Goal: Find specific page/section: Find specific page/section

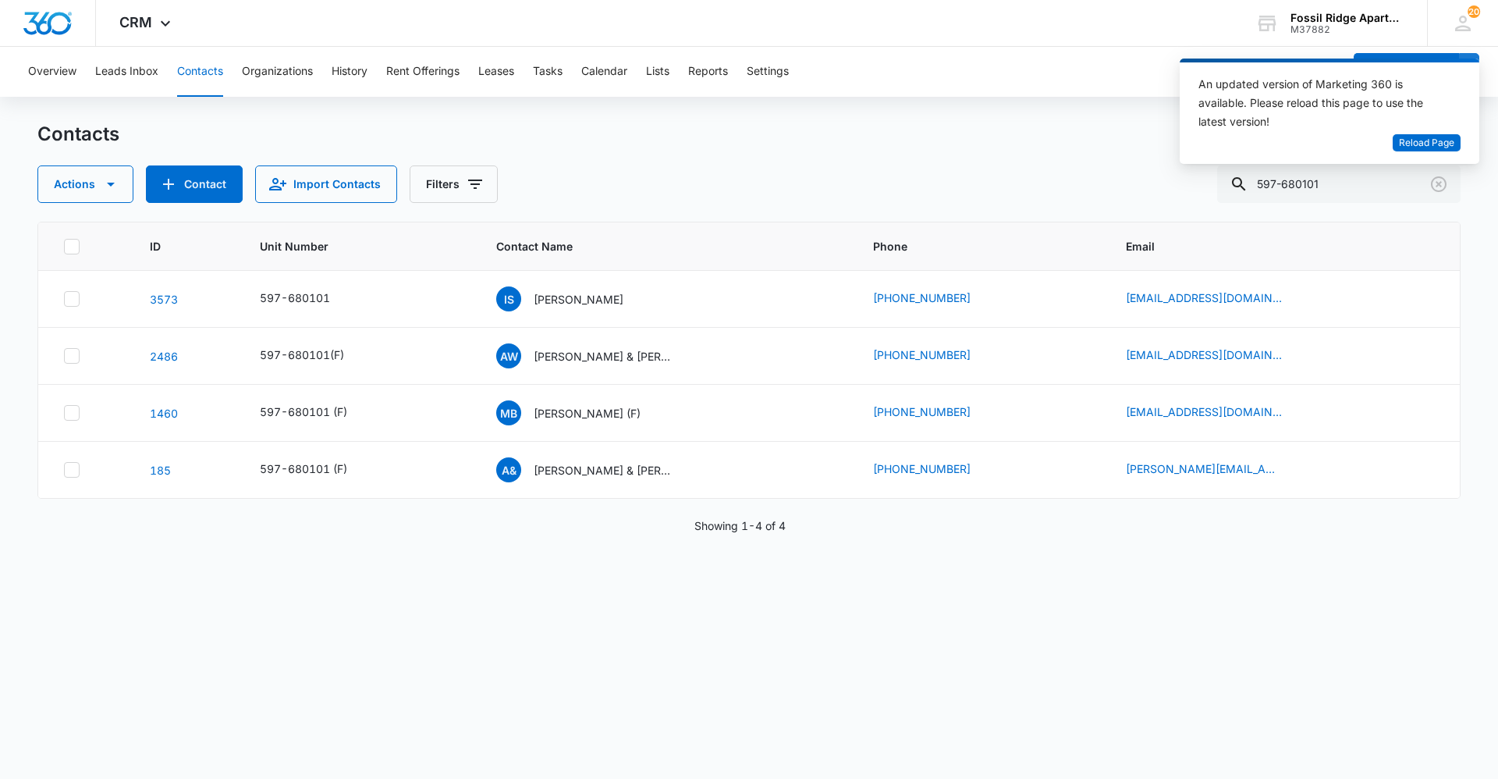
click at [1380, 172] on div "An updated version of Marketing 360 is available. Please reload this page to us…" at bounding box center [1330, 118] width 300 height 118
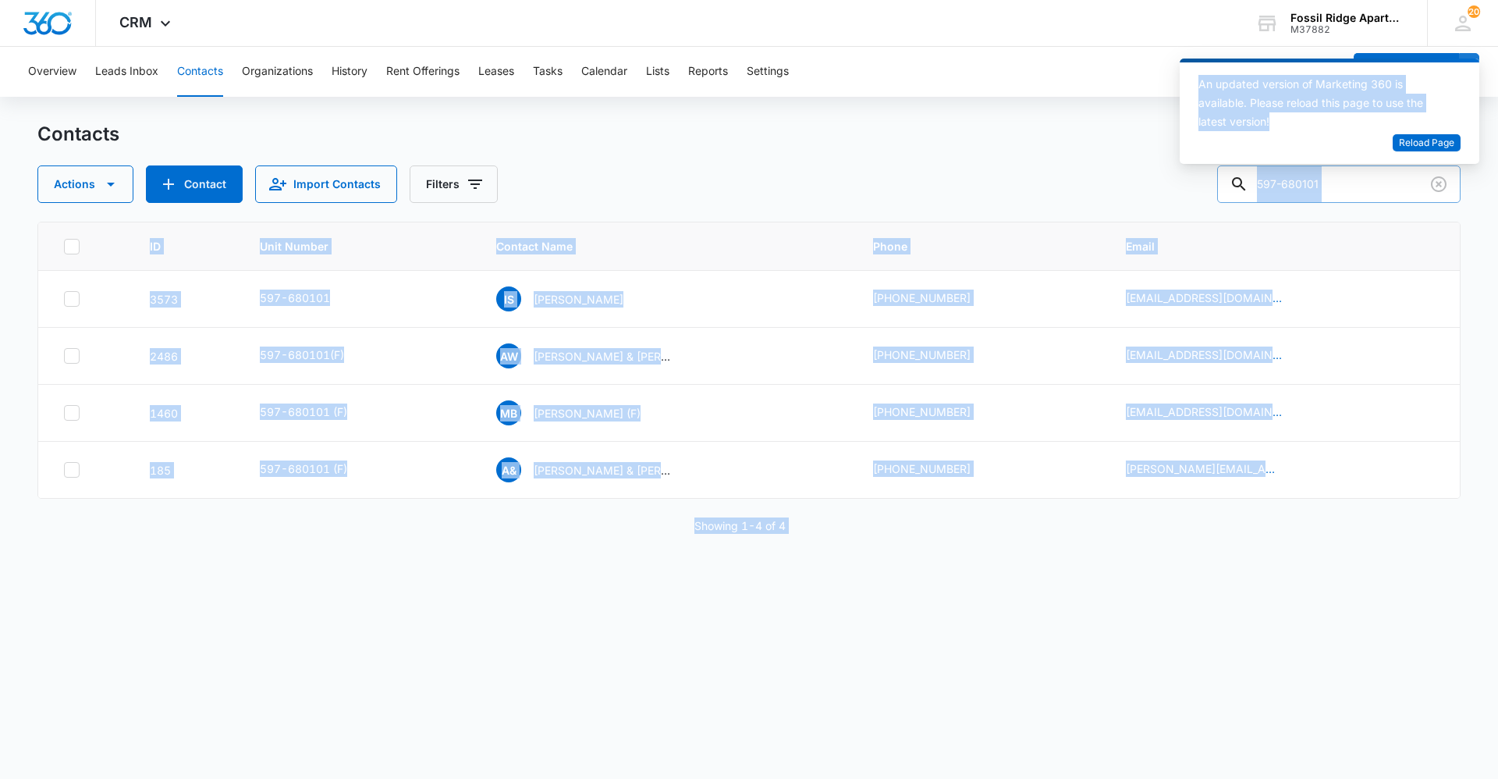
click at [1371, 177] on body "CRM Apps Reputation Websites Forms CRM Email Social Content Ads Intelligence Fi…" at bounding box center [749, 389] width 1498 height 779
click at [1380, 172] on div "An updated version of Marketing 360 is available. Please reload this page to us…" at bounding box center [1330, 118] width 300 height 118
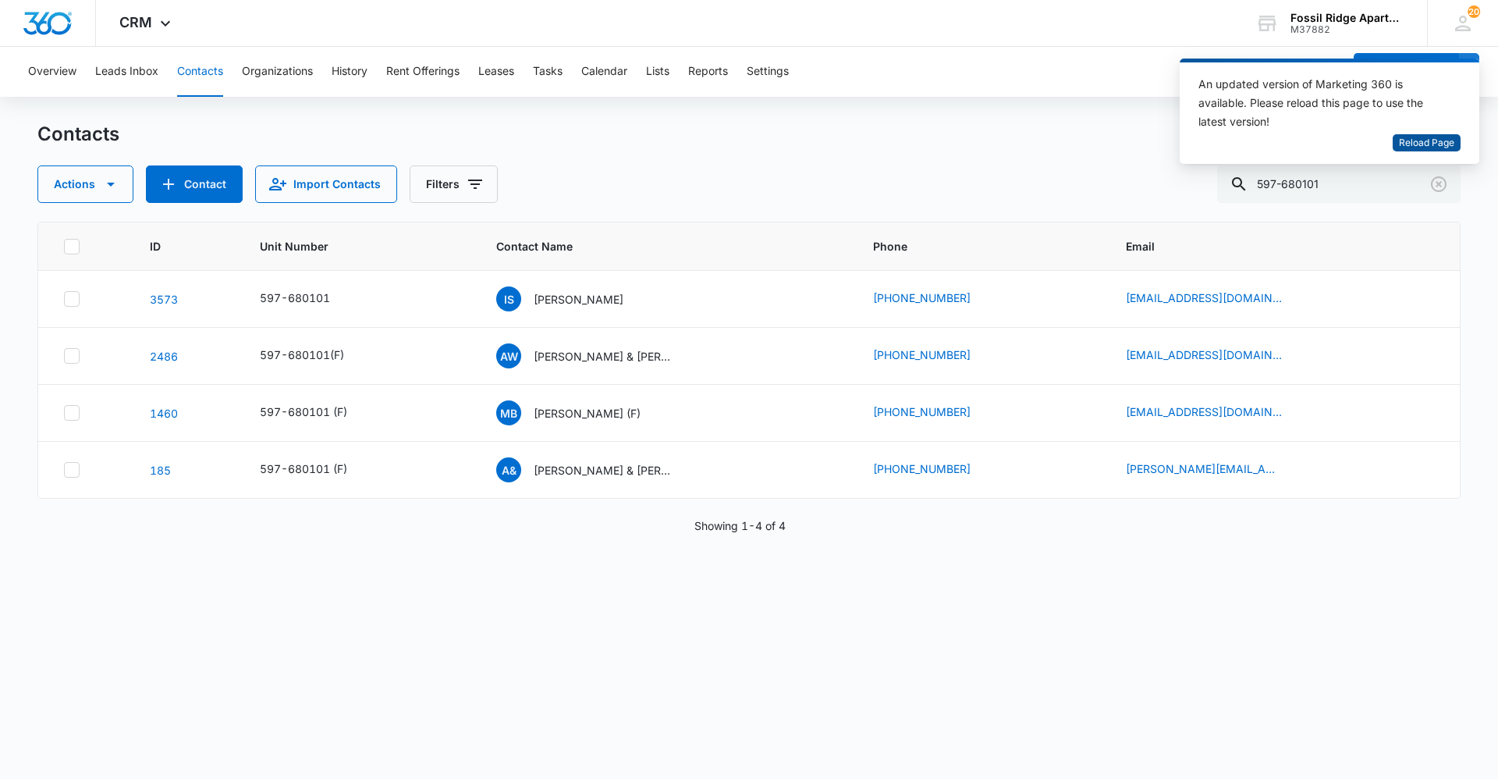
click at [1423, 144] on span "Reload Page" at bounding box center [1426, 143] width 55 height 15
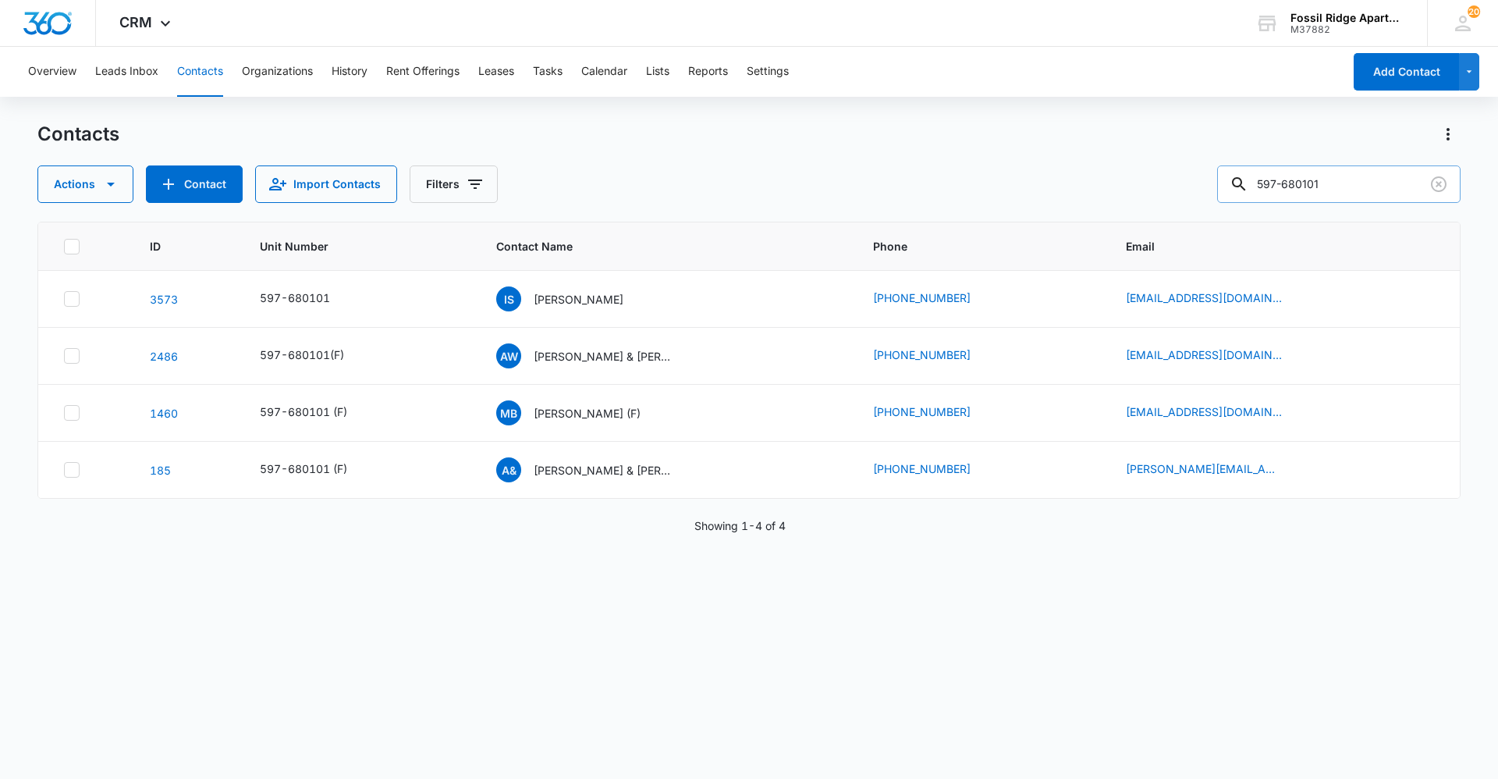
click at [1400, 178] on input "597-680101" at bounding box center [1338, 183] width 243 height 37
type input "597-770106"
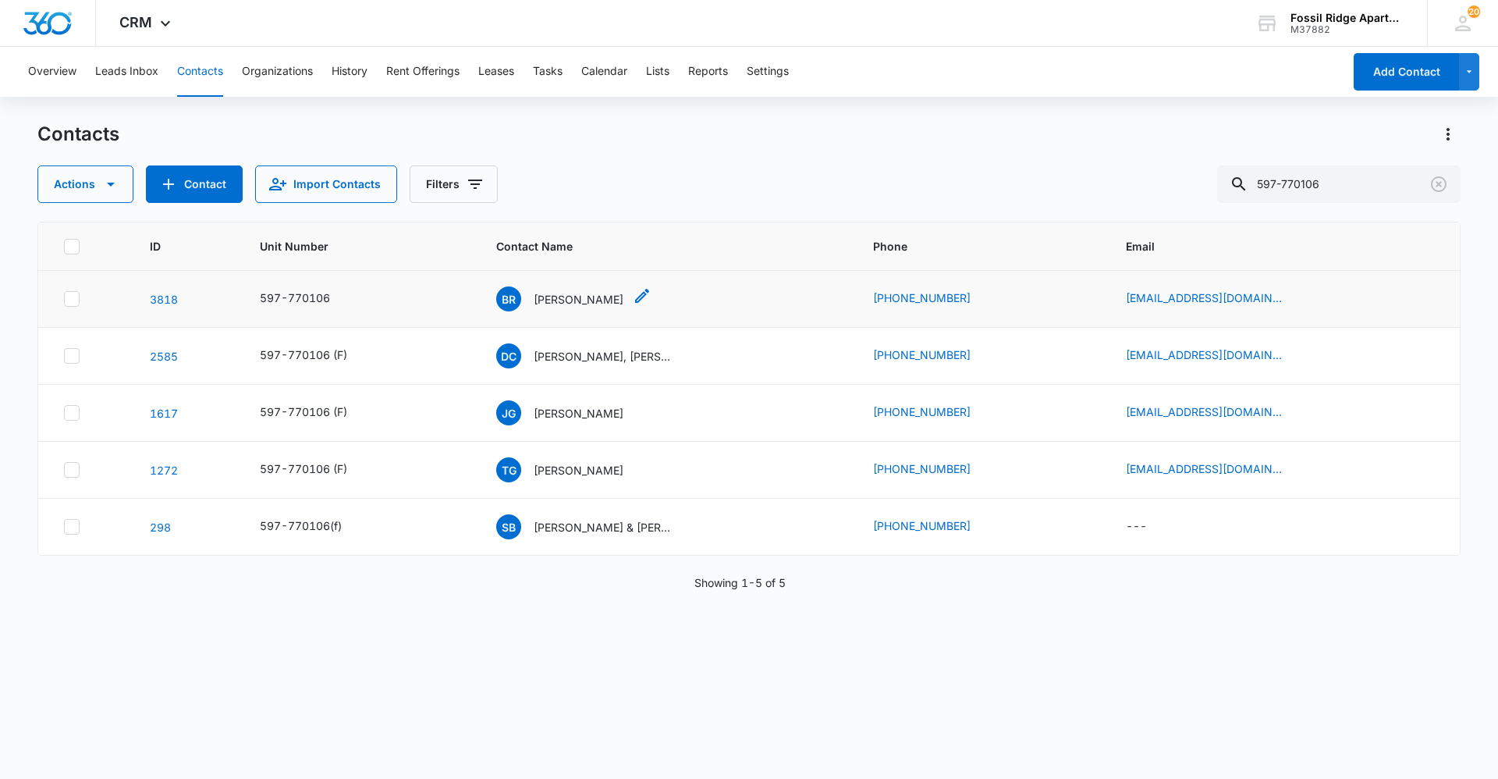
click at [568, 300] on p "[PERSON_NAME]" at bounding box center [579, 299] width 90 height 16
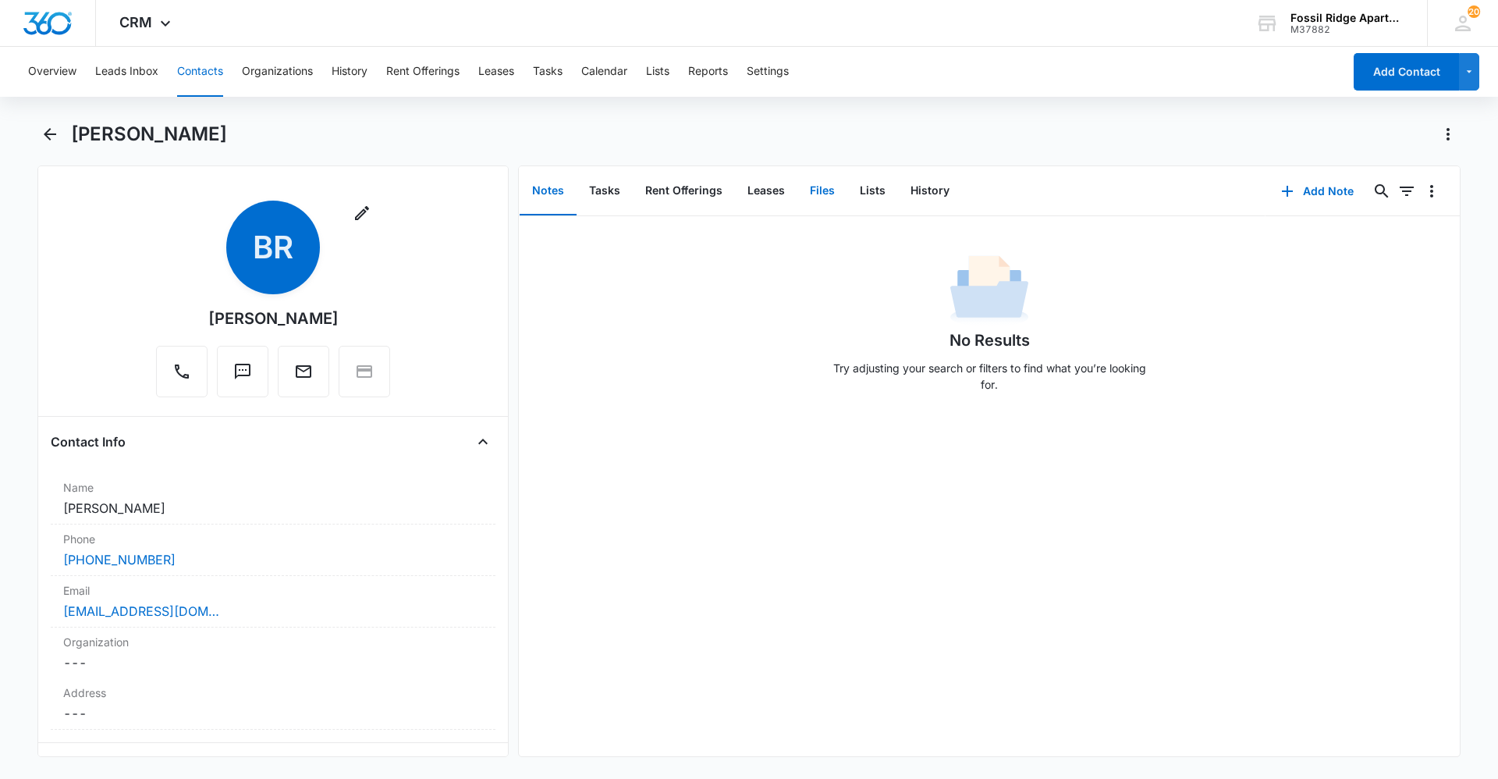
click at [812, 203] on button "Files" at bounding box center [823, 191] width 50 height 48
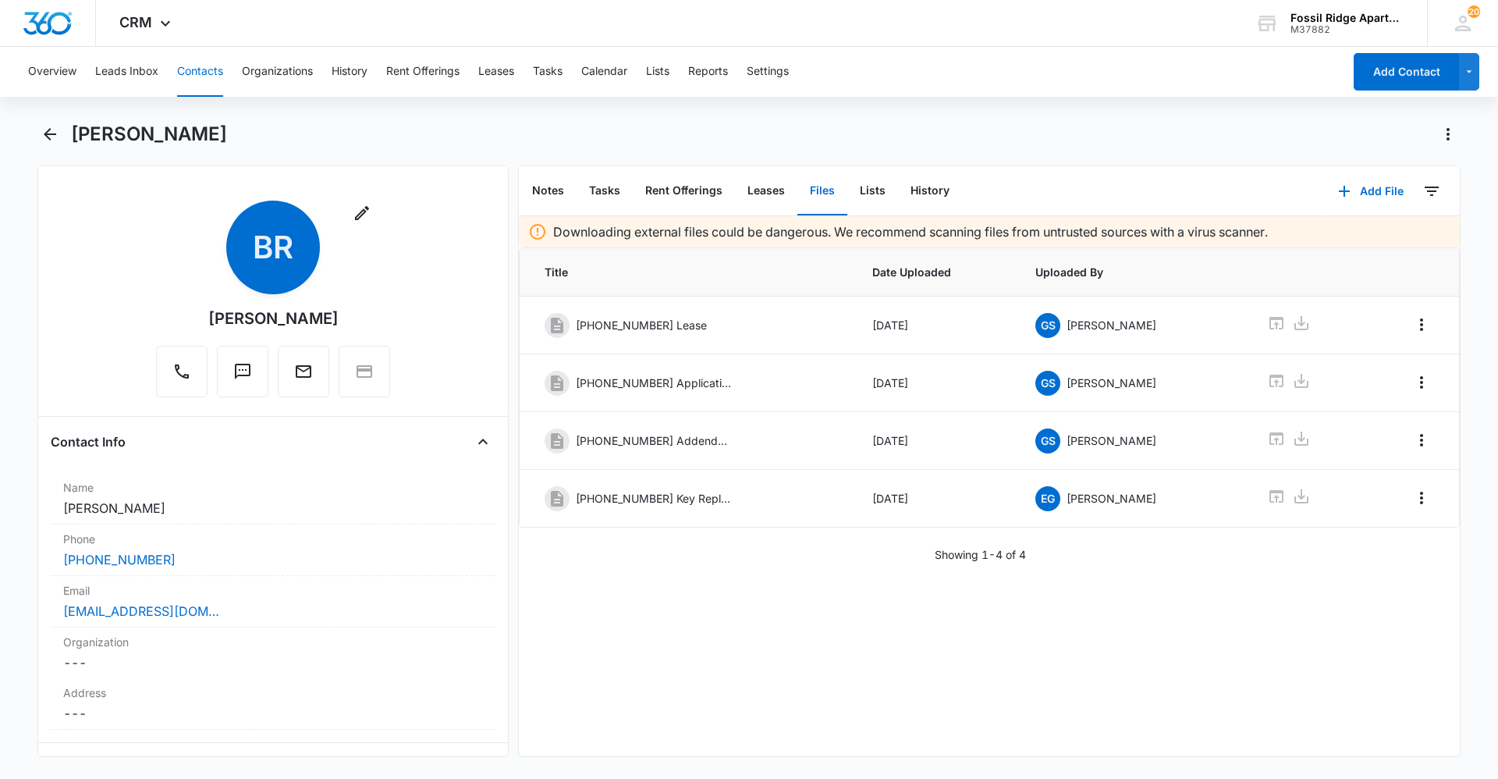
click at [193, 74] on button "Contacts" at bounding box center [200, 72] width 46 height 50
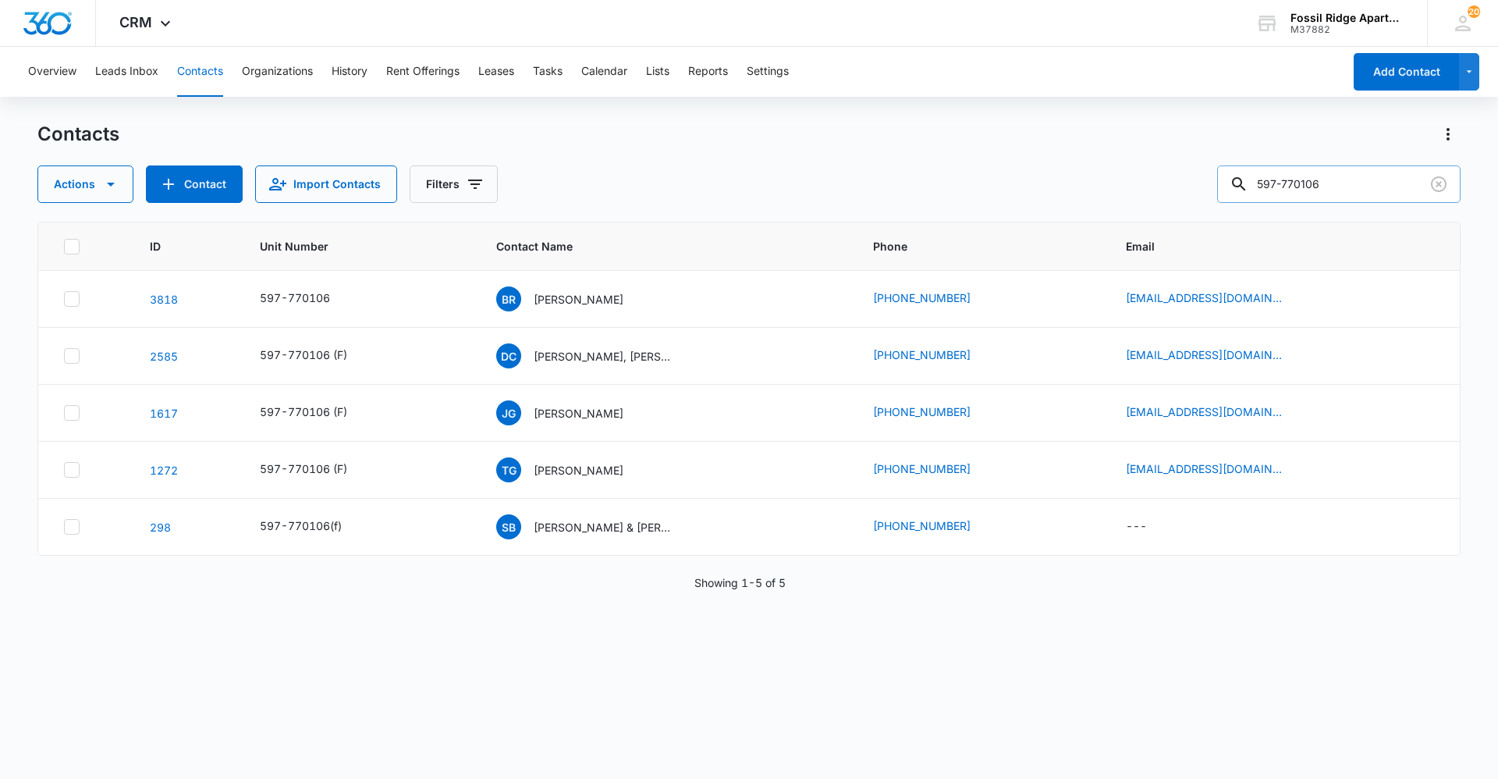
click at [1334, 179] on input "597-770106" at bounding box center [1338, 183] width 243 height 37
click at [1362, 181] on input "597-770106" at bounding box center [1338, 183] width 243 height 37
type input "597-703101"
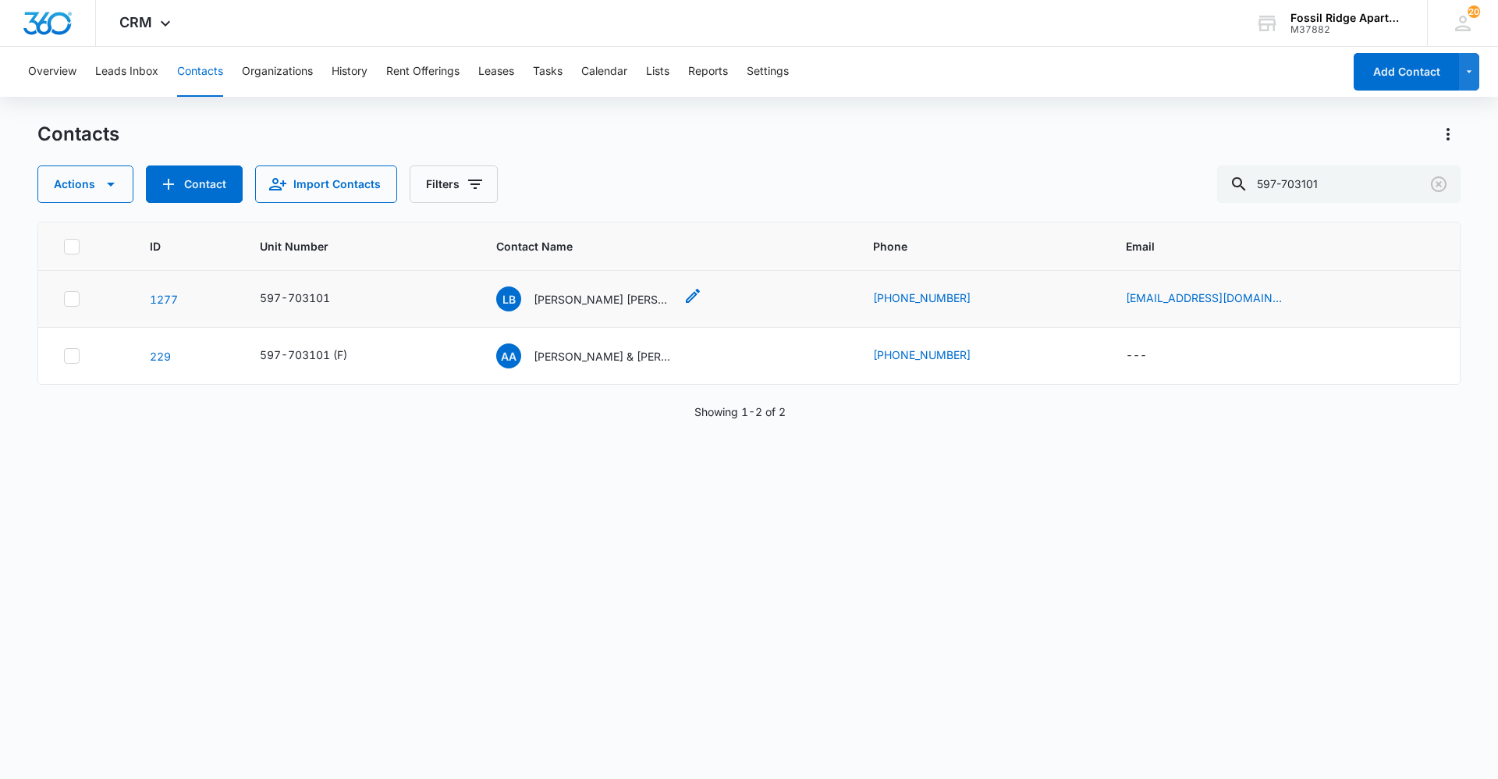
click at [640, 300] on p "[PERSON_NAME] [PERSON_NAME] [PERSON_NAME]" at bounding box center [604, 299] width 140 height 16
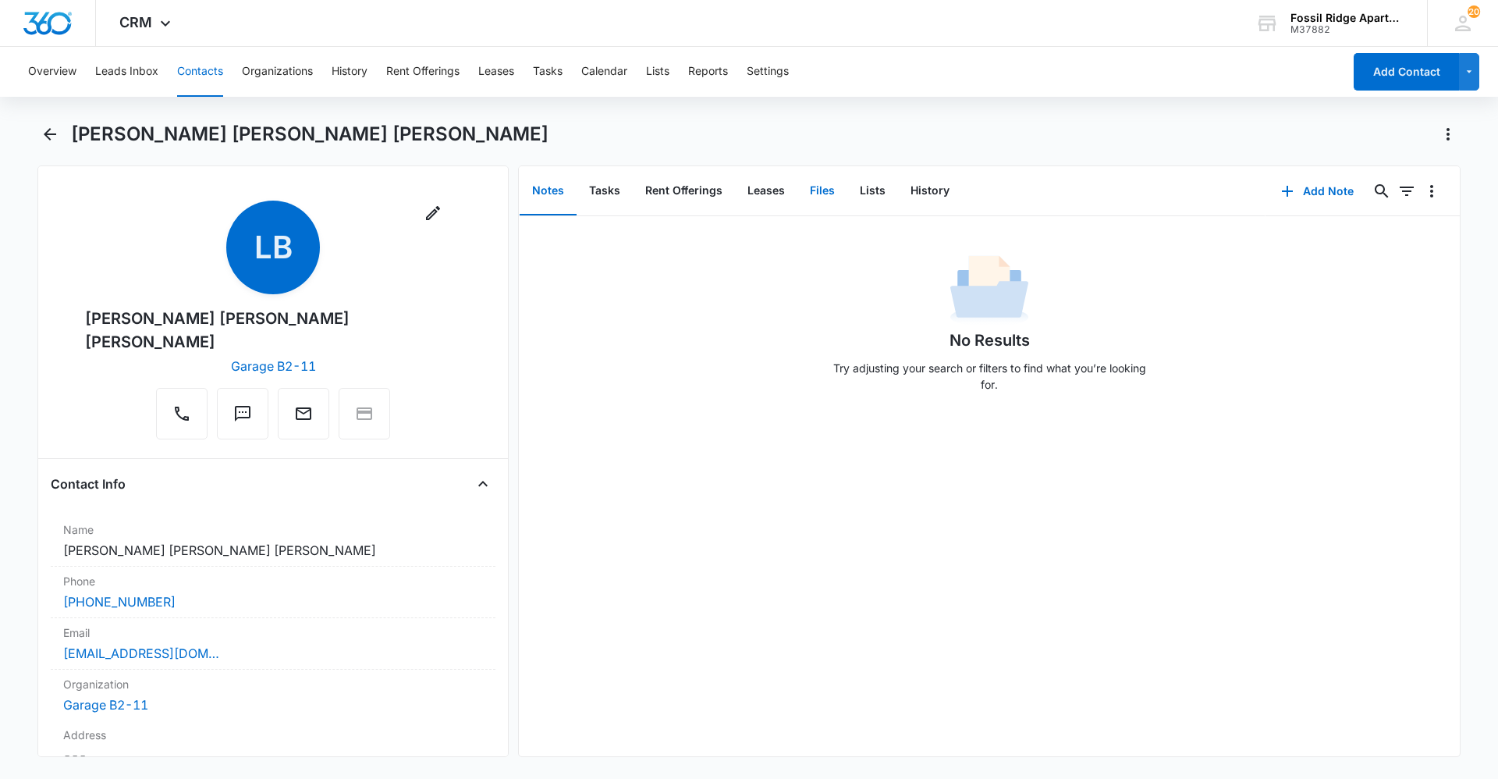
click at [816, 190] on button "Files" at bounding box center [823, 191] width 50 height 48
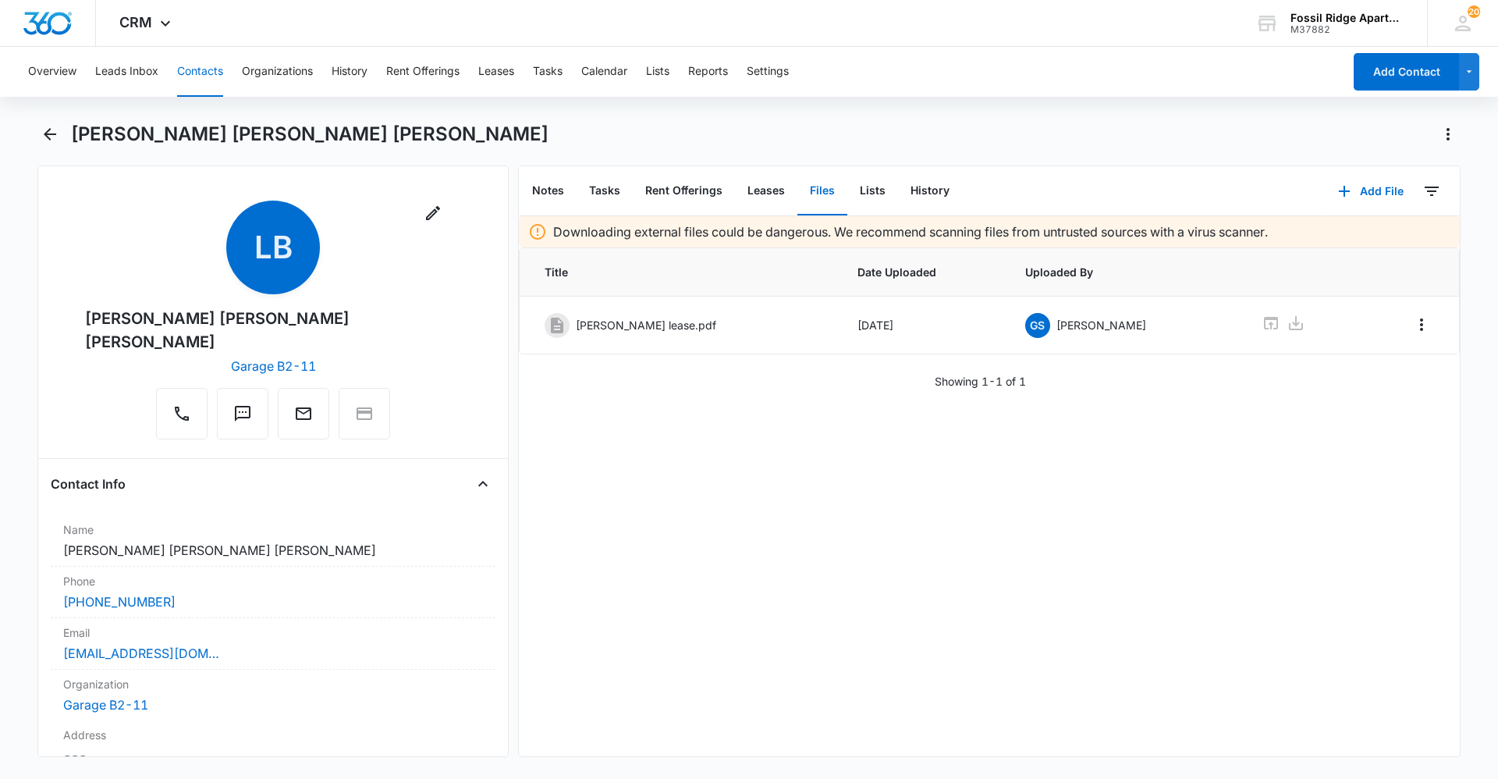
click at [179, 68] on button "Contacts" at bounding box center [200, 72] width 46 height 50
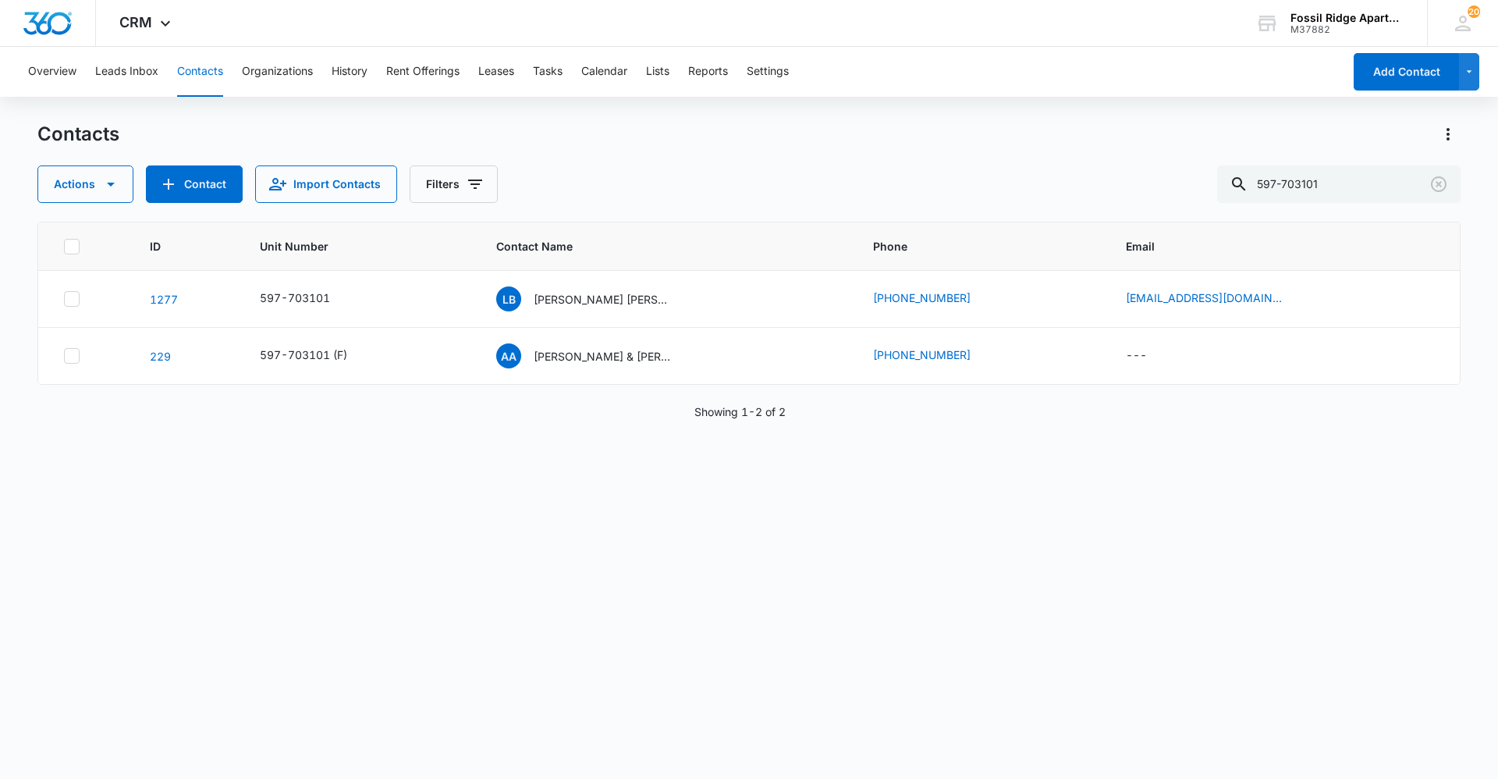
click at [1368, 203] on div "Contacts Actions Contact Import Contacts Filters 597-703101 ID Unit Number Cont…" at bounding box center [748, 449] width 1423 height 655
click at [1352, 183] on input "597-703101" at bounding box center [1338, 183] width 243 height 37
click at [645, 293] on p "[PERSON_NAME] [PERSON_NAME] [PERSON_NAME]" at bounding box center [604, 299] width 140 height 16
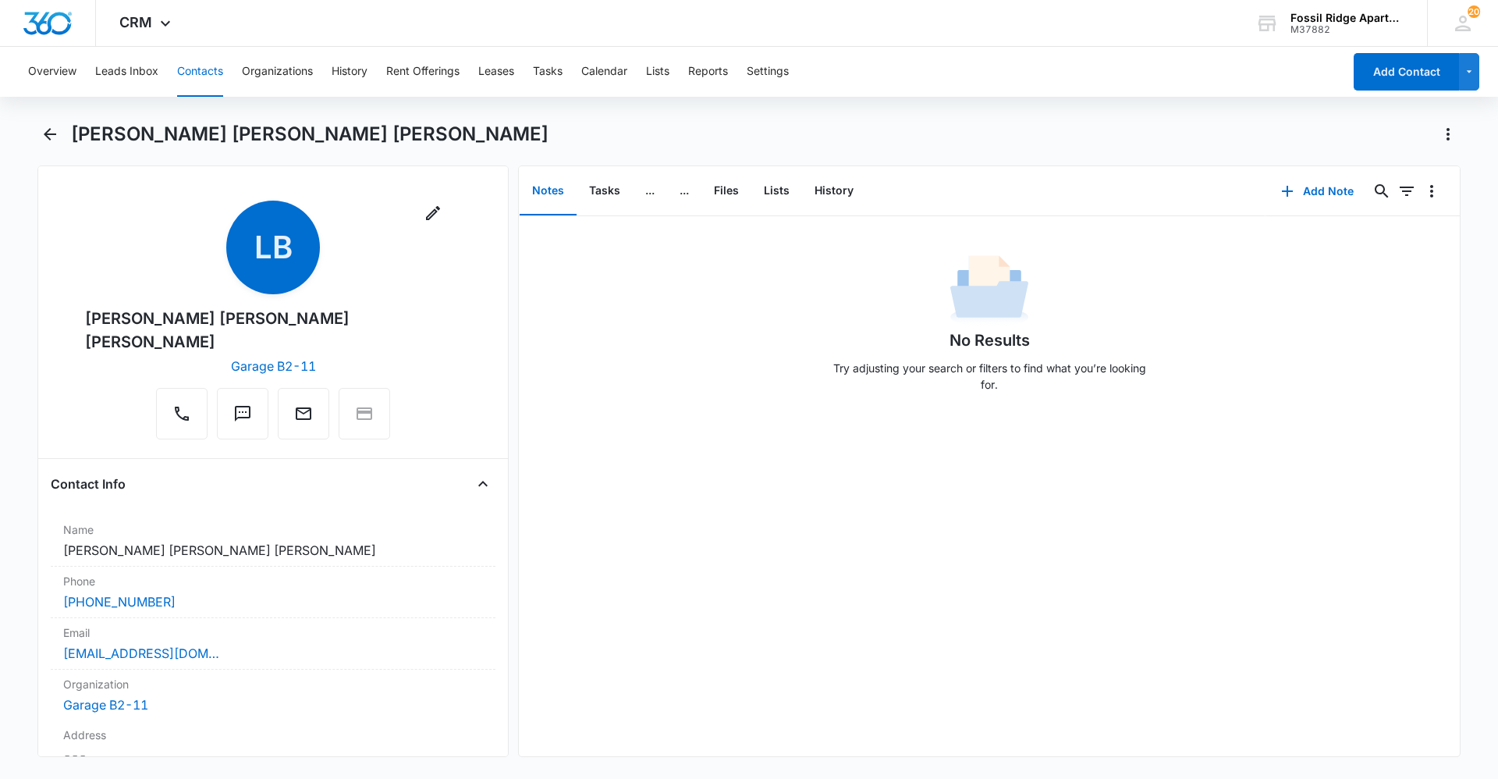
click at [196, 73] on button "Contacts" at bounding box center [200, 72] width 46 height 50
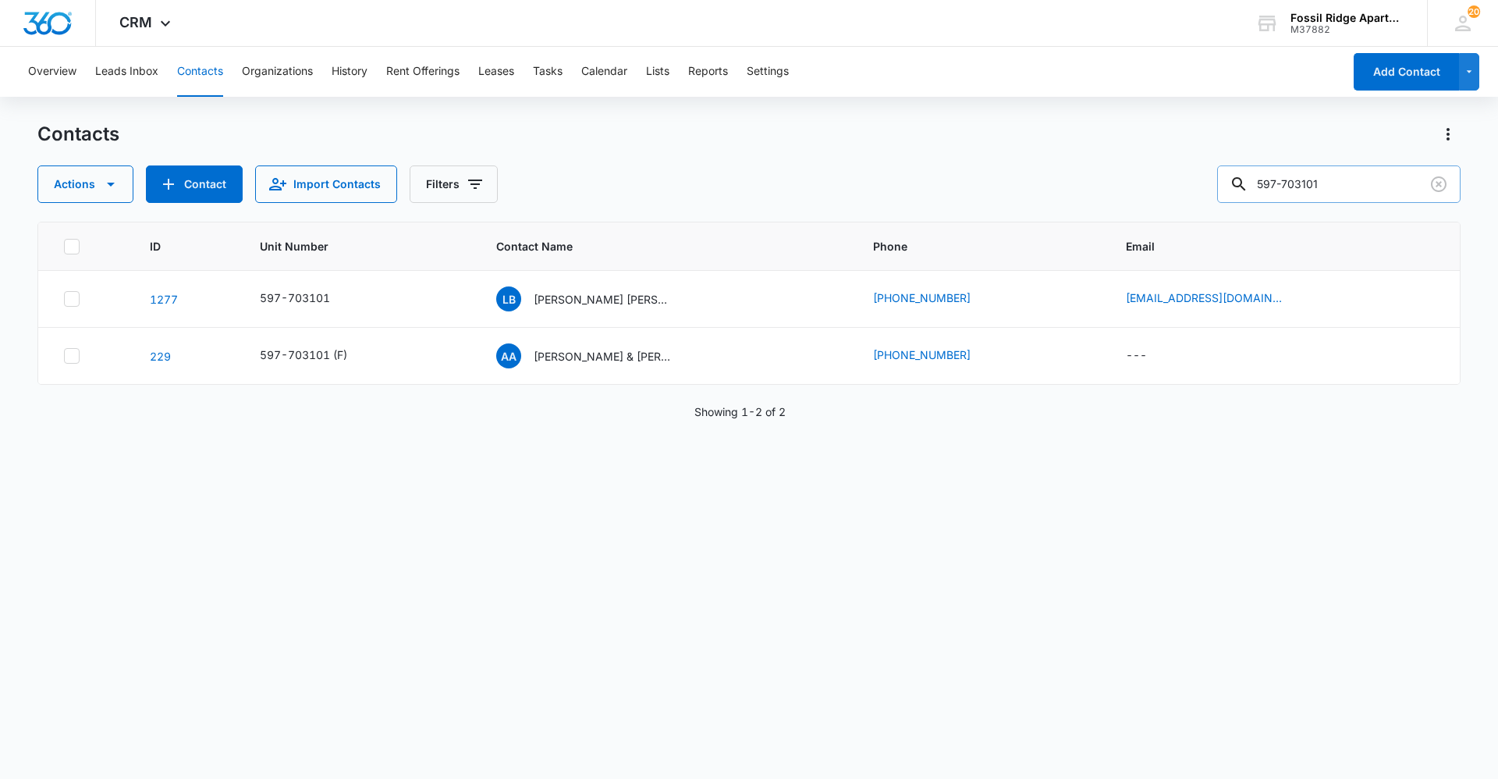
click at [1323, 193] on input "597-703101" at bounding box center [1338, 183] width 243 height 37
type input "597-770106"
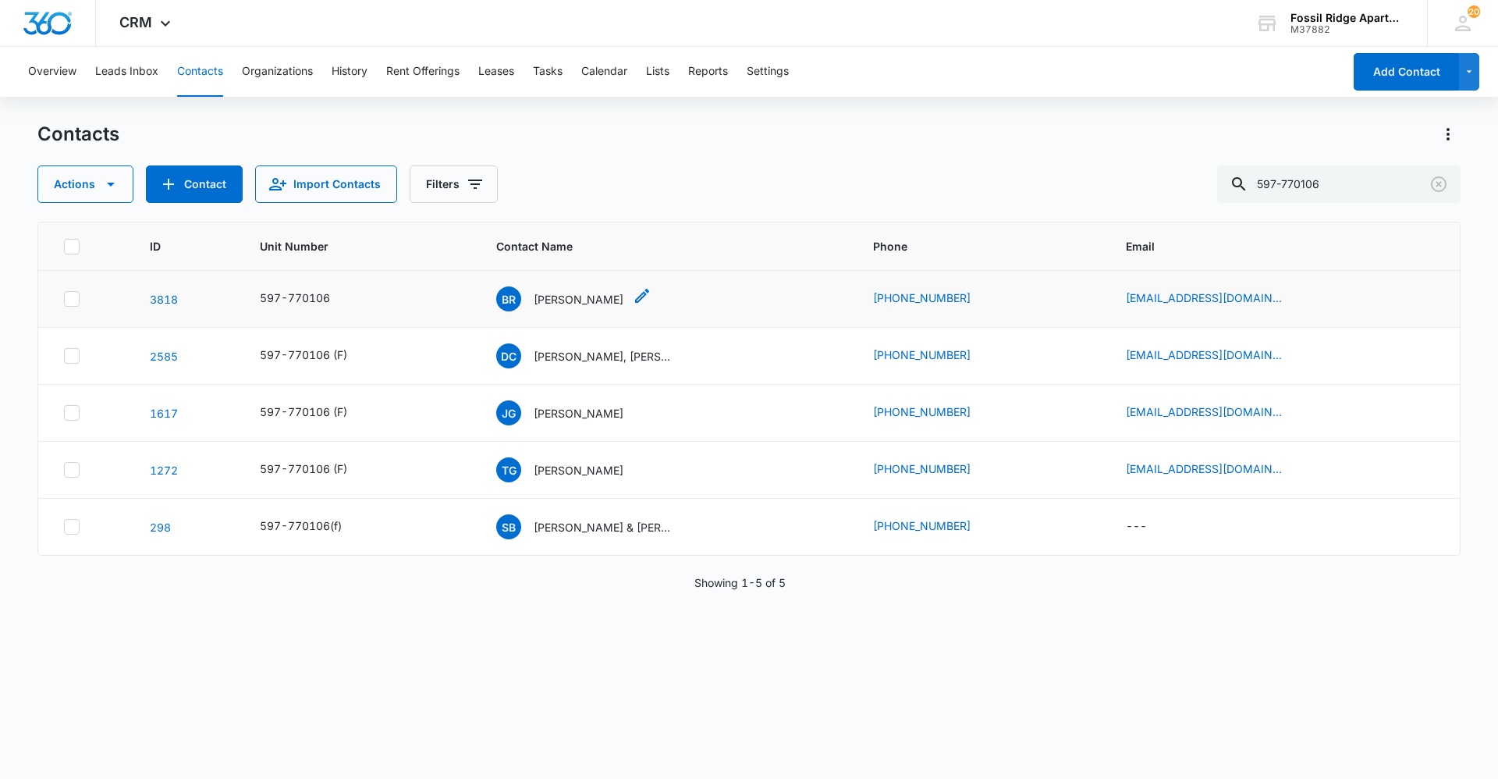
click at [581, 292] on p "[PERSON_NAME]" at bounding box center [579, 299] width 90 height 16
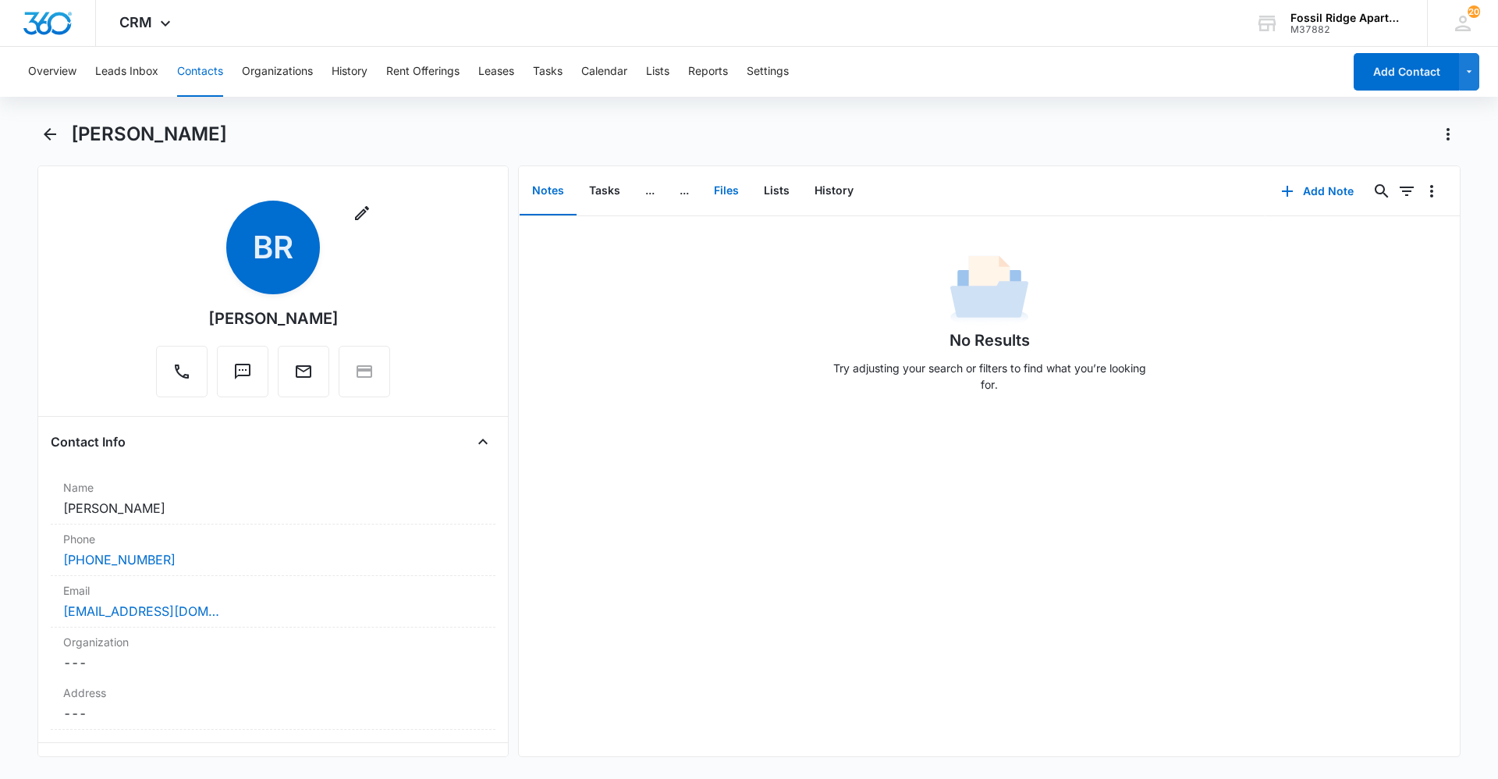
click at [726, 195] on button "Files" at bounding box center [727, 191] width 50 height 48
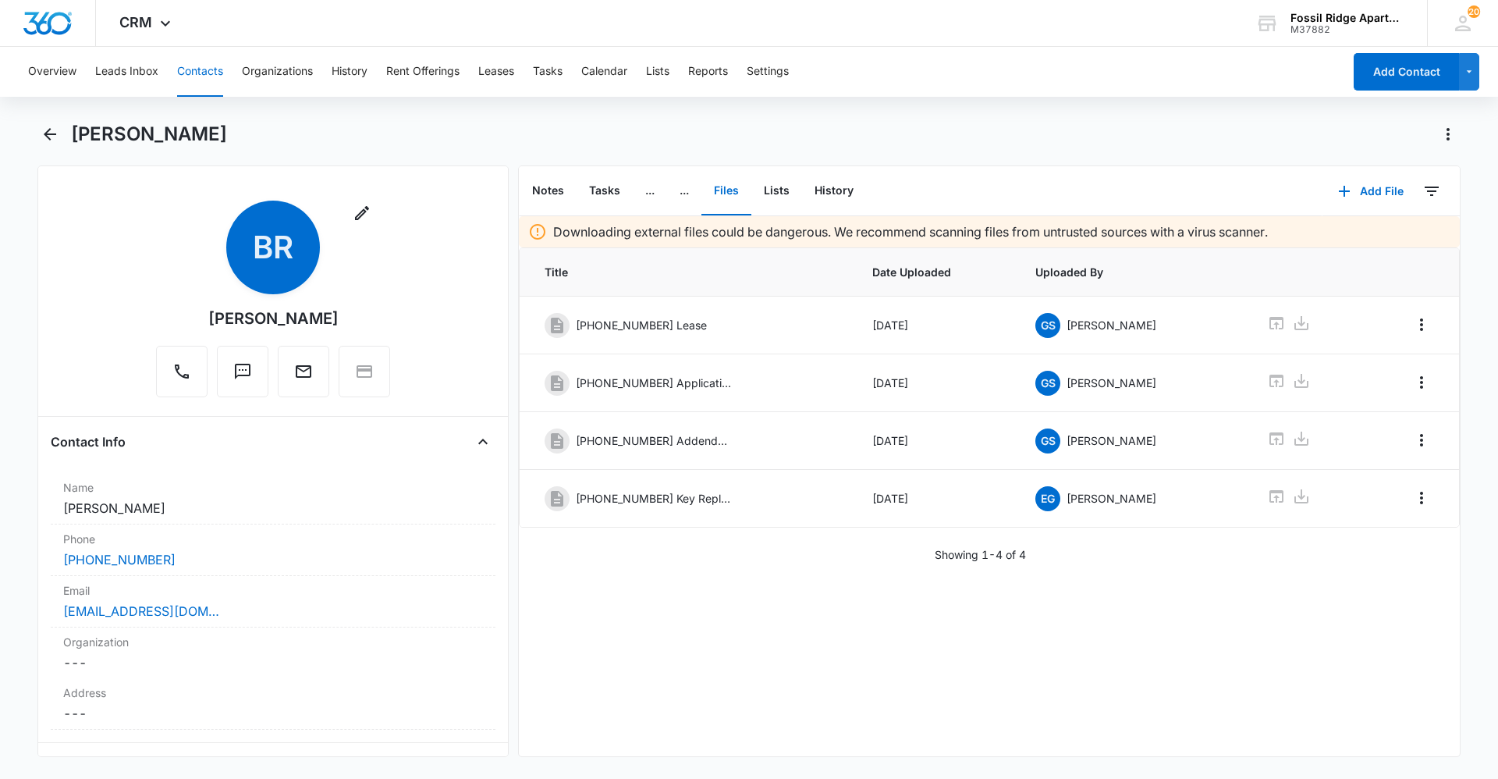
click at [193, 63] on button "Contacts" at bounding box center [200, 72] width 46 height 50
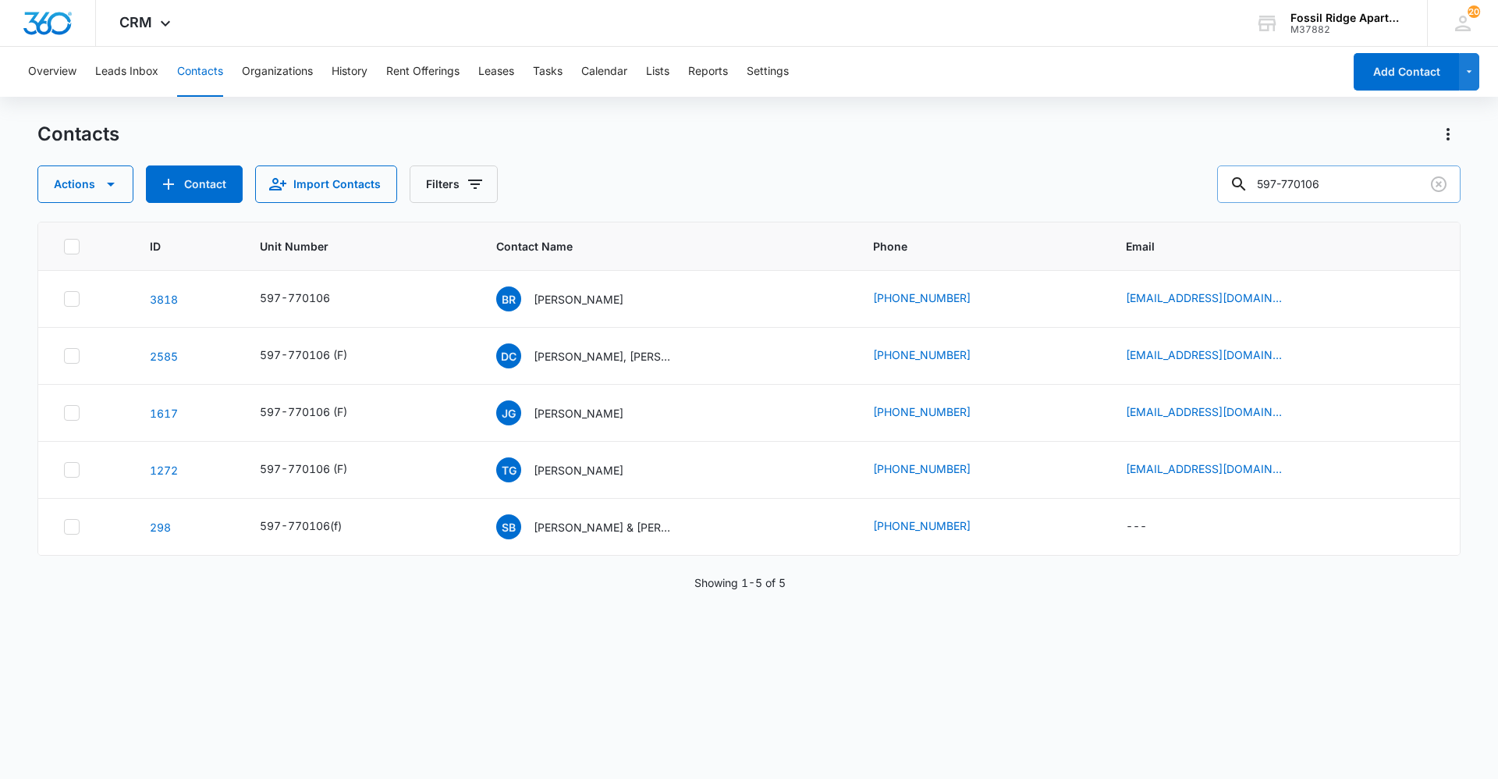
click at [1377, 198] on input "597-770106" at bounding box center [1338, 183] width 243 height 37
type input "597-981201"
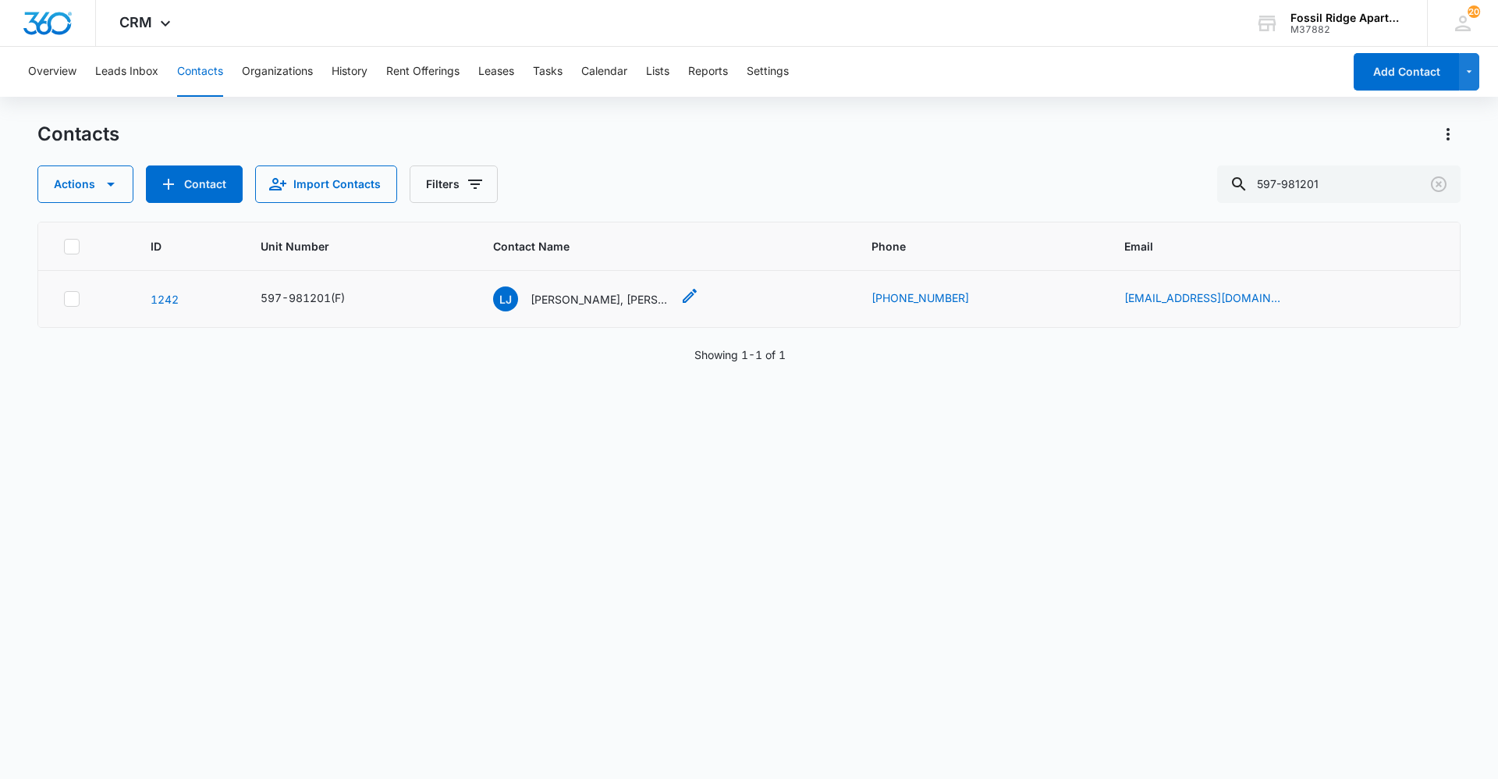
click at [560, 301] on p "[PERSON_NAME], [PERSON_NAME]" at bounding box center [601, 299] width 140 height 16
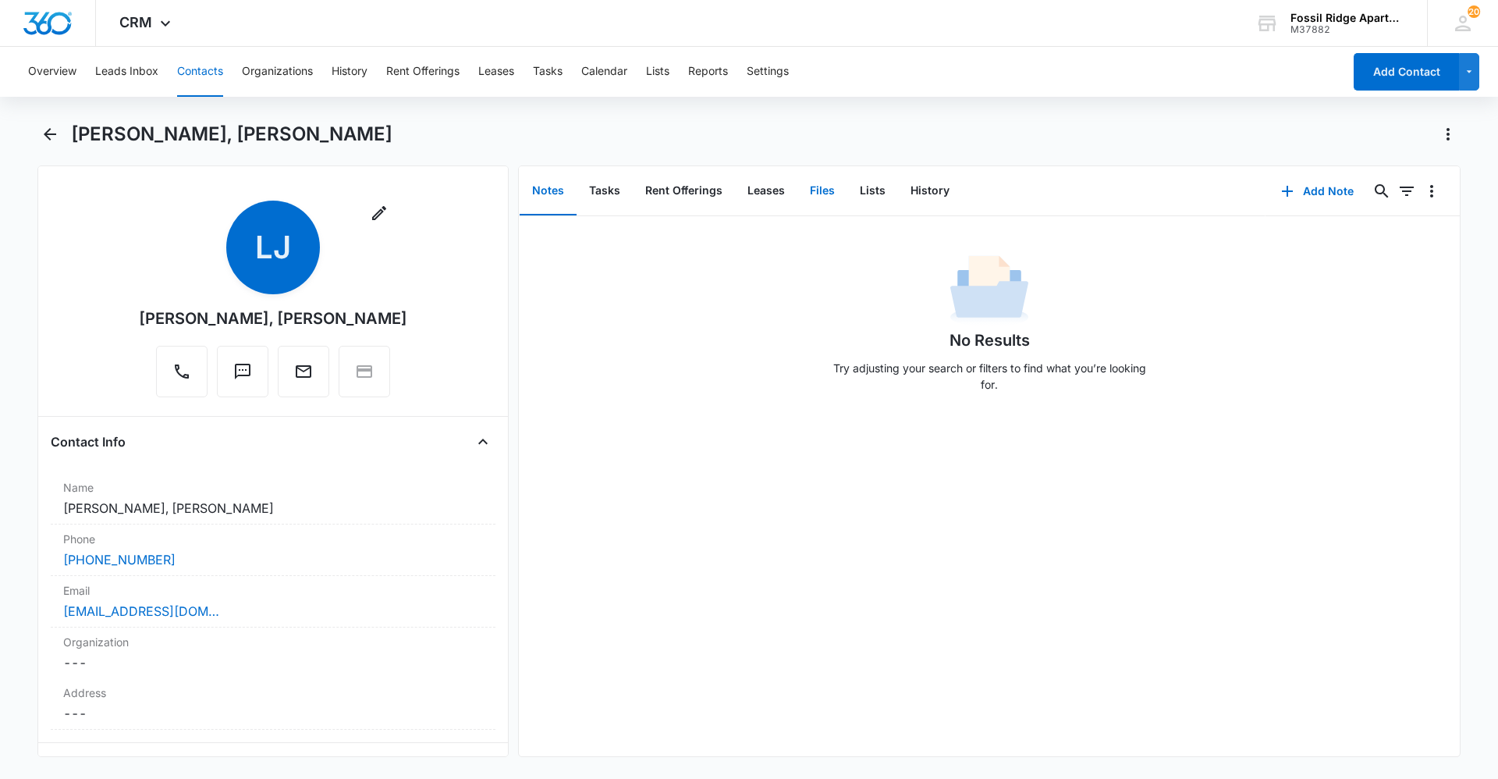
click at [832, 192] on button "Files" at bounding box center [823, 191] width 50 height 48
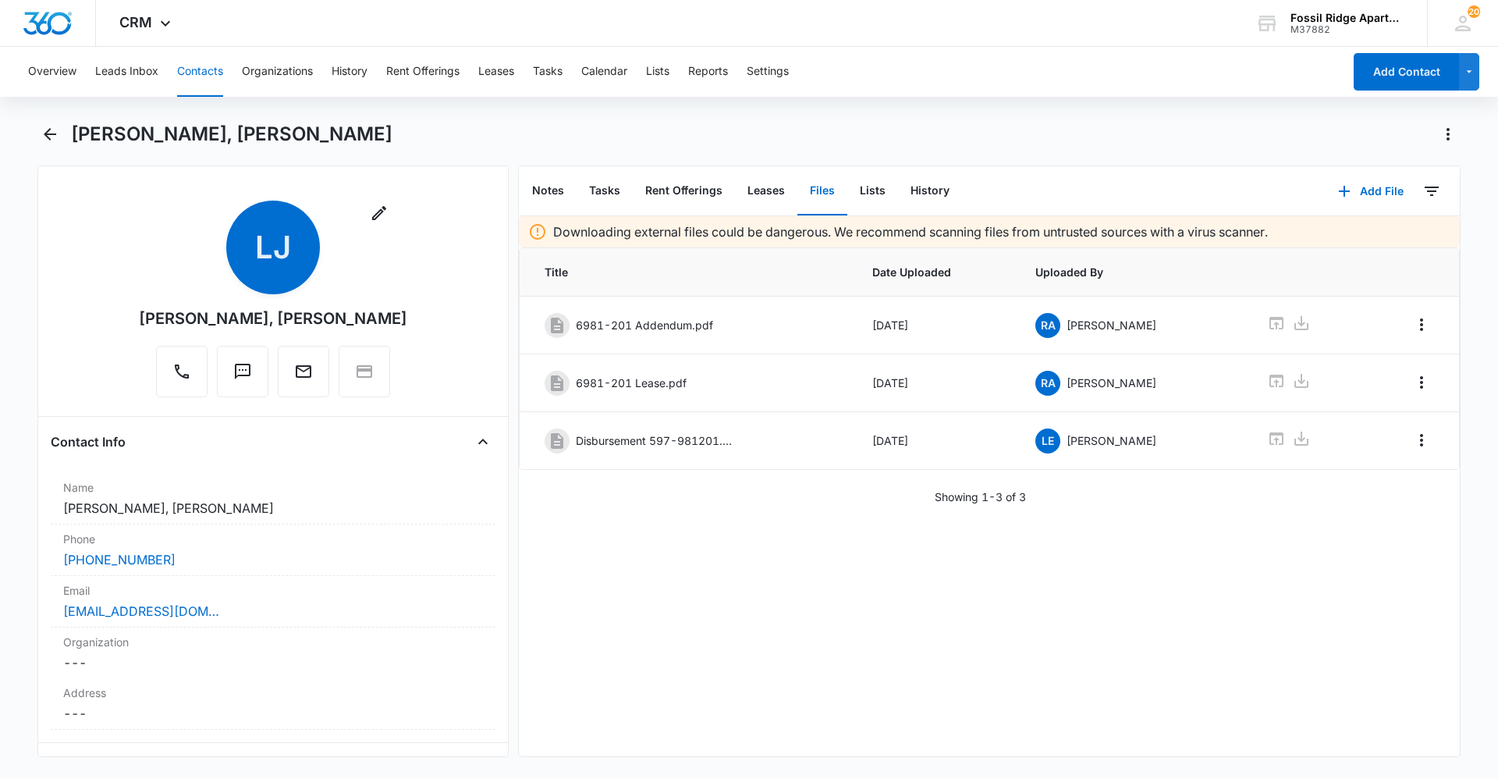
click at [200, 68] on button "Contacts" at bounding box center [200, 72] width 46 height 50
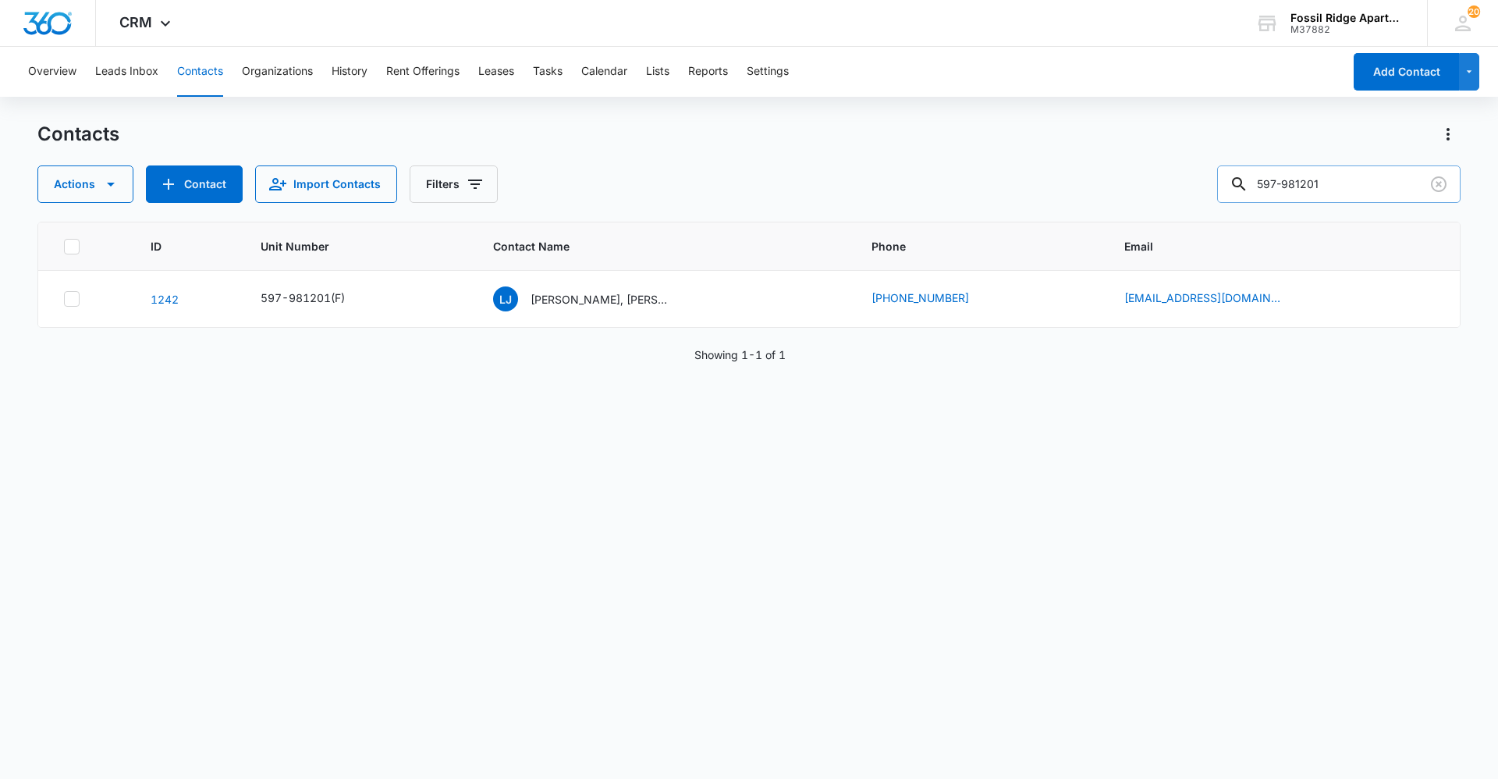
click at [1392, 190] on input "597-981201" at bounding box center [1338, 183] width 243 height 37
type input "597-940107"
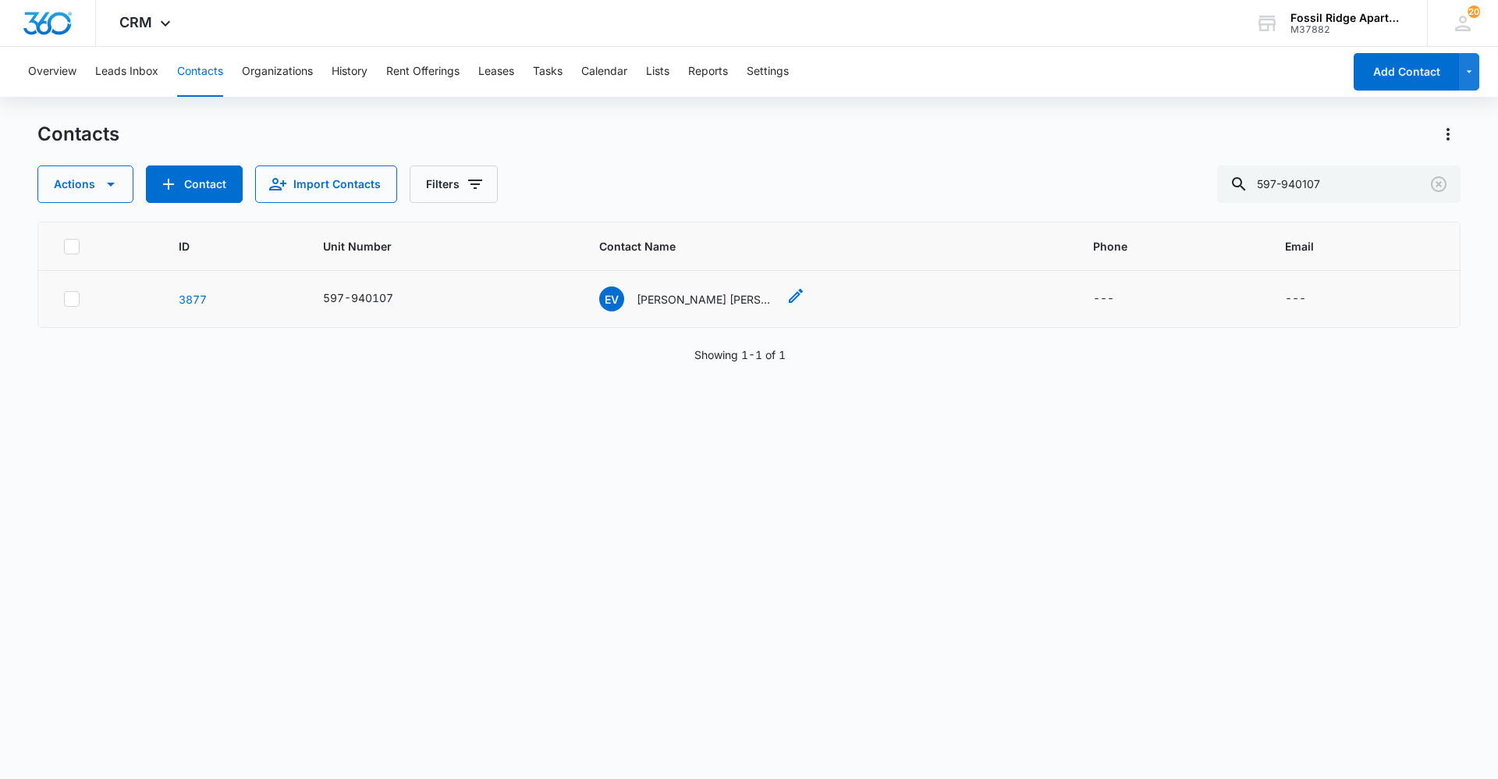
click at [670, 301] on p "[PERSON_NAME] [PERSON_NAME]" at bounding box center [707, 299] width 140 height 16
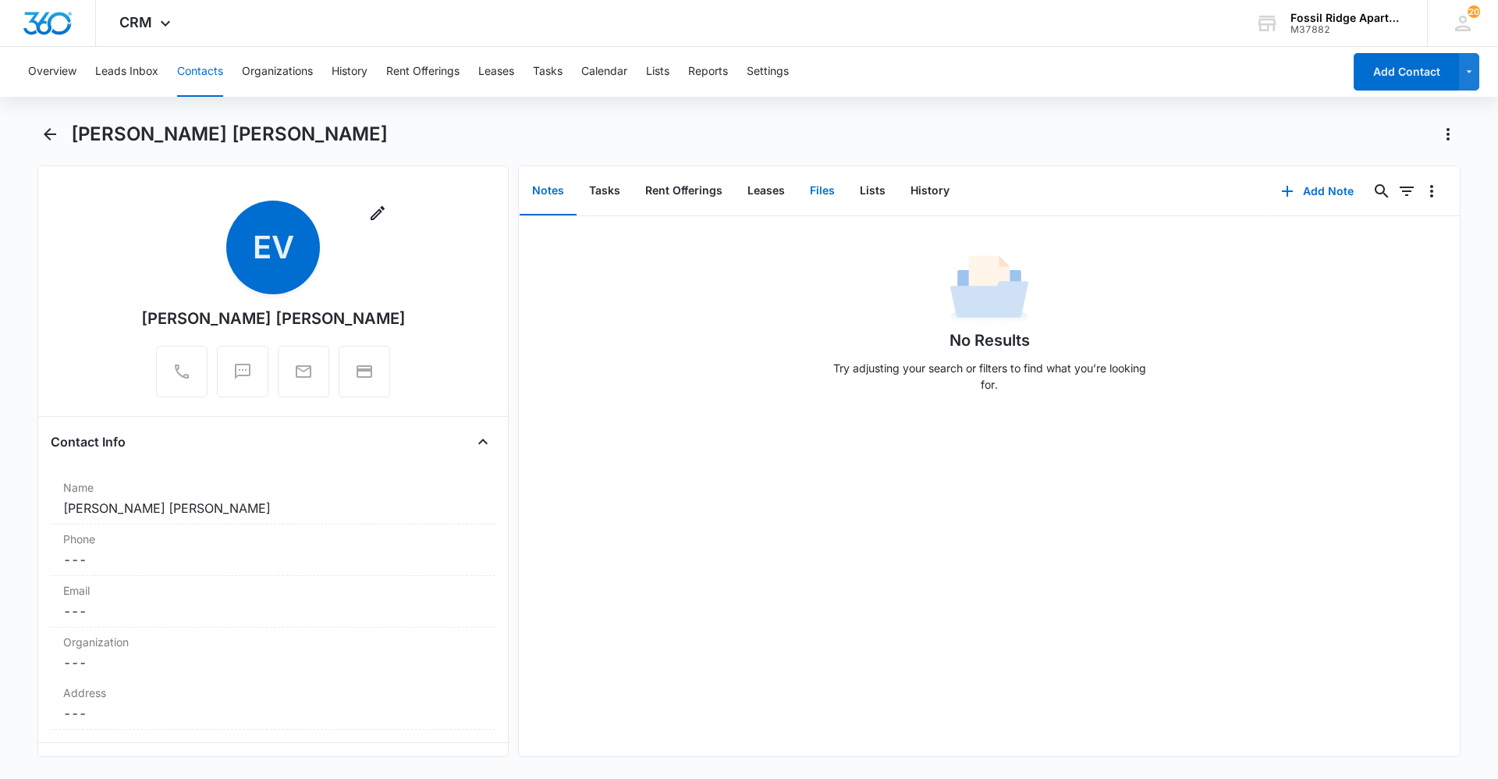
click at [823, 190] on button "Files" at bounding box center [823, 191] width 50 height 48
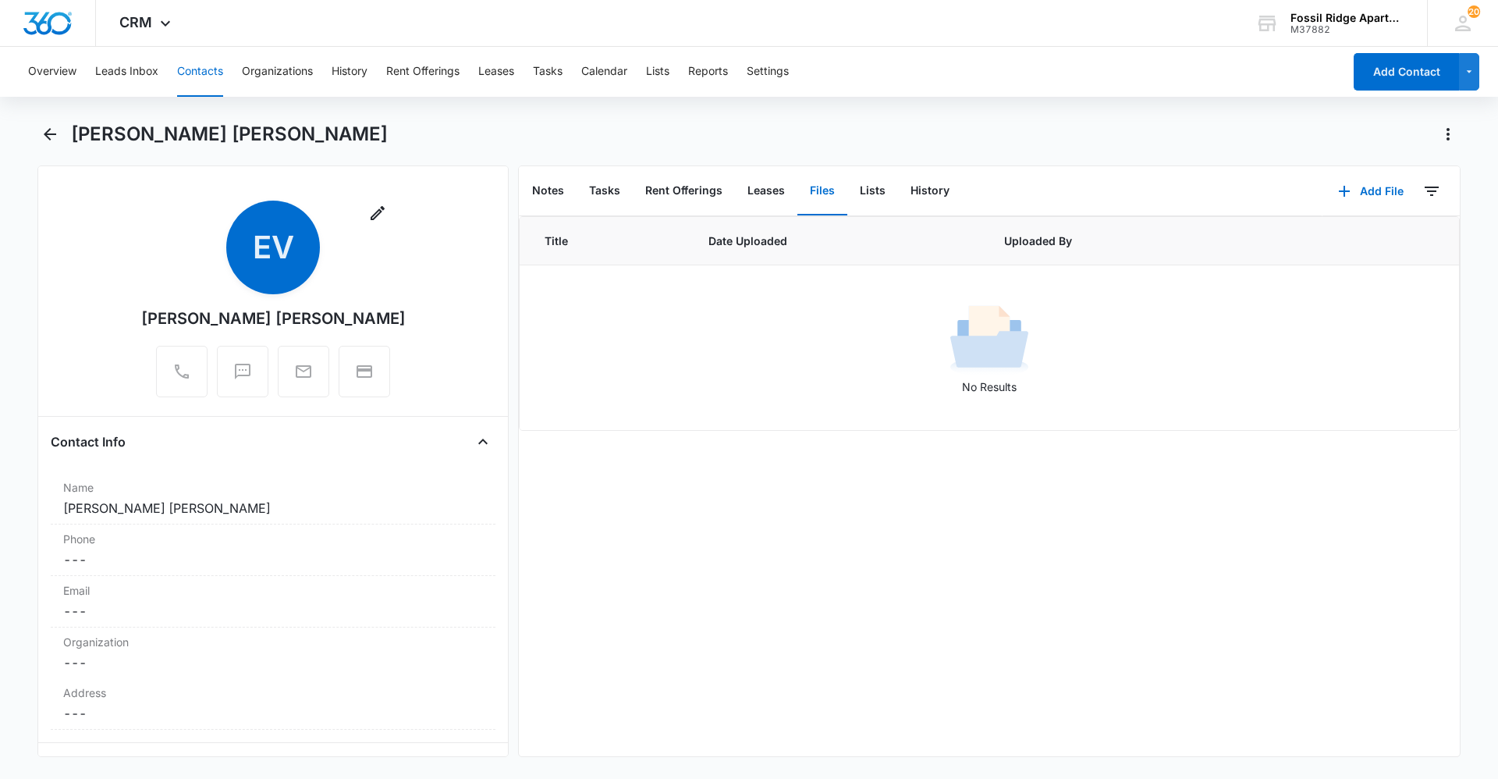
click at [179, 71] on button "Contacts" at bounding box center [200, 72] width 46 height 50
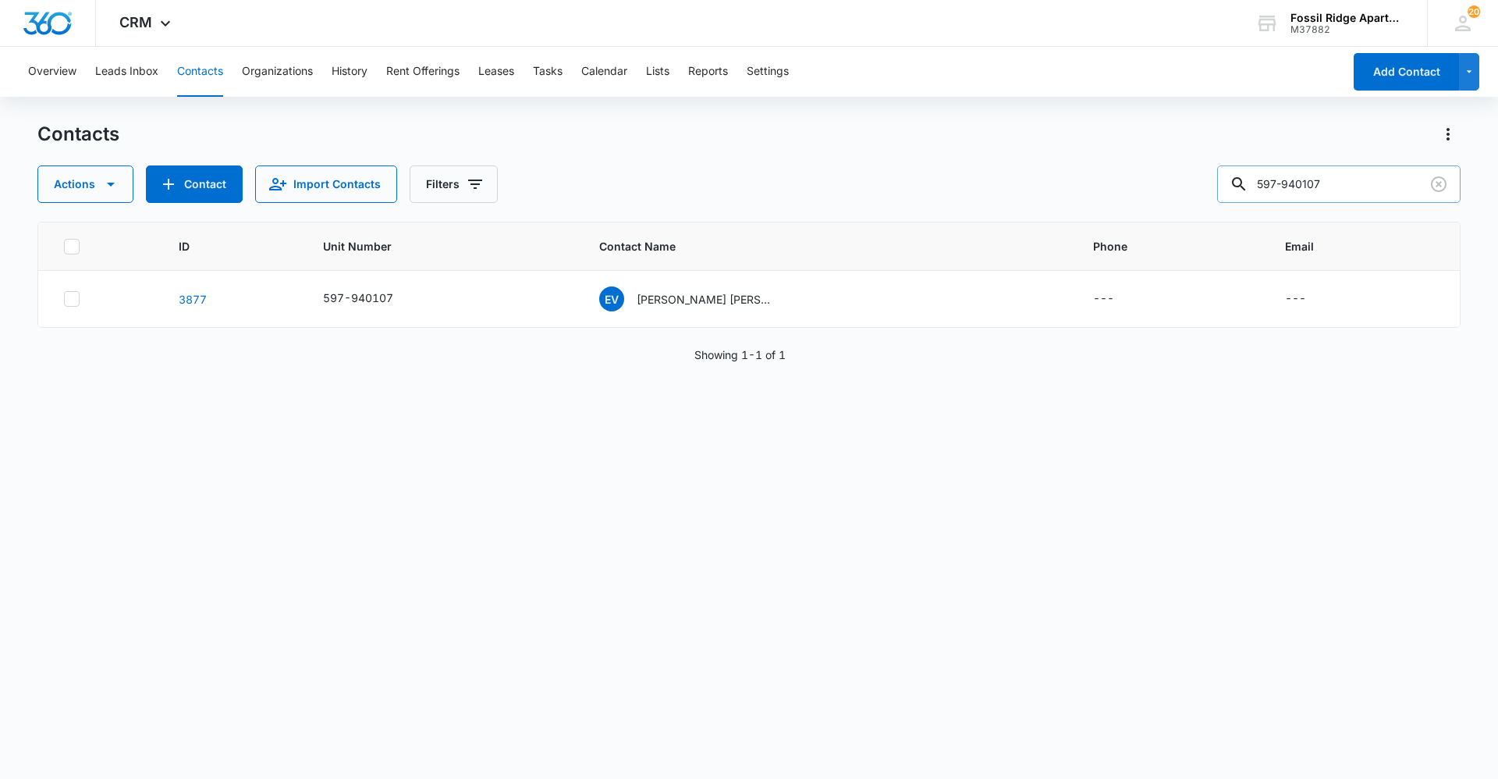
click at [1328, 172] on input "597-940107" at bounding box center [1338, 183] width 243 height 37
type input "[PHONE_NUMBER]"
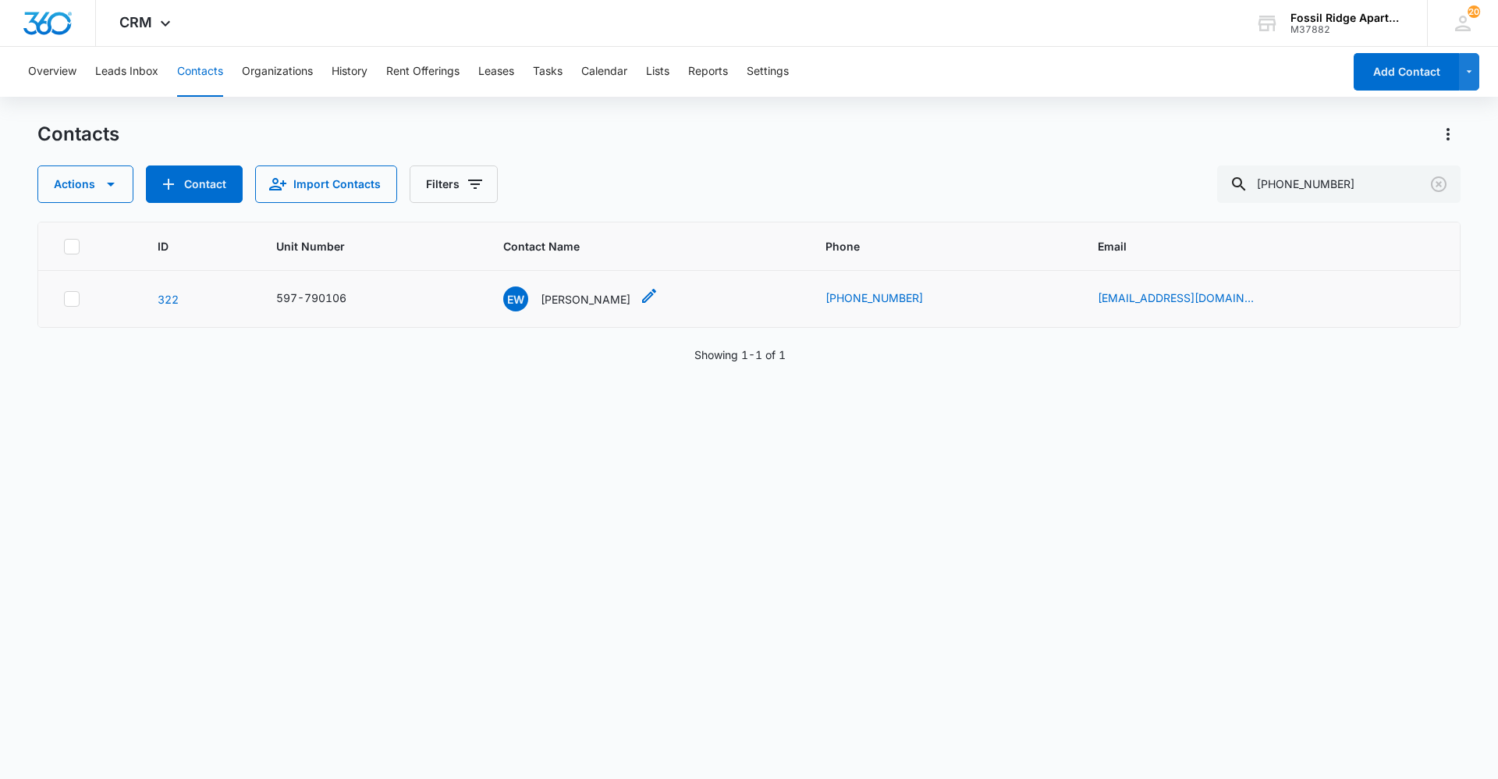
click at [609, 298] on p "[PERSON_NAME]" at bounding box center [586, 299] width 90 height 16
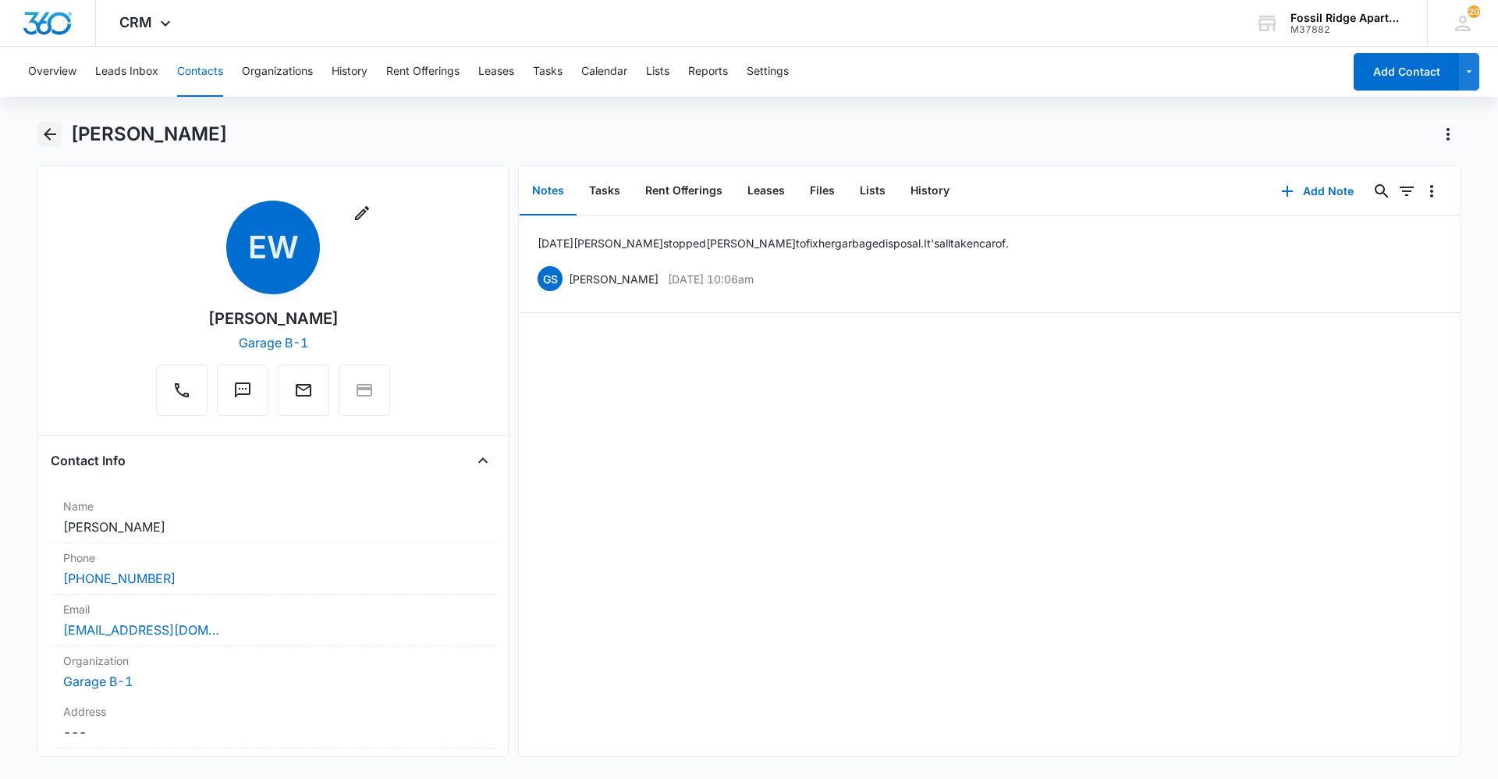
click at [54, 141] on icon "Back" at bounding box center [50, 134] width 19 height 19
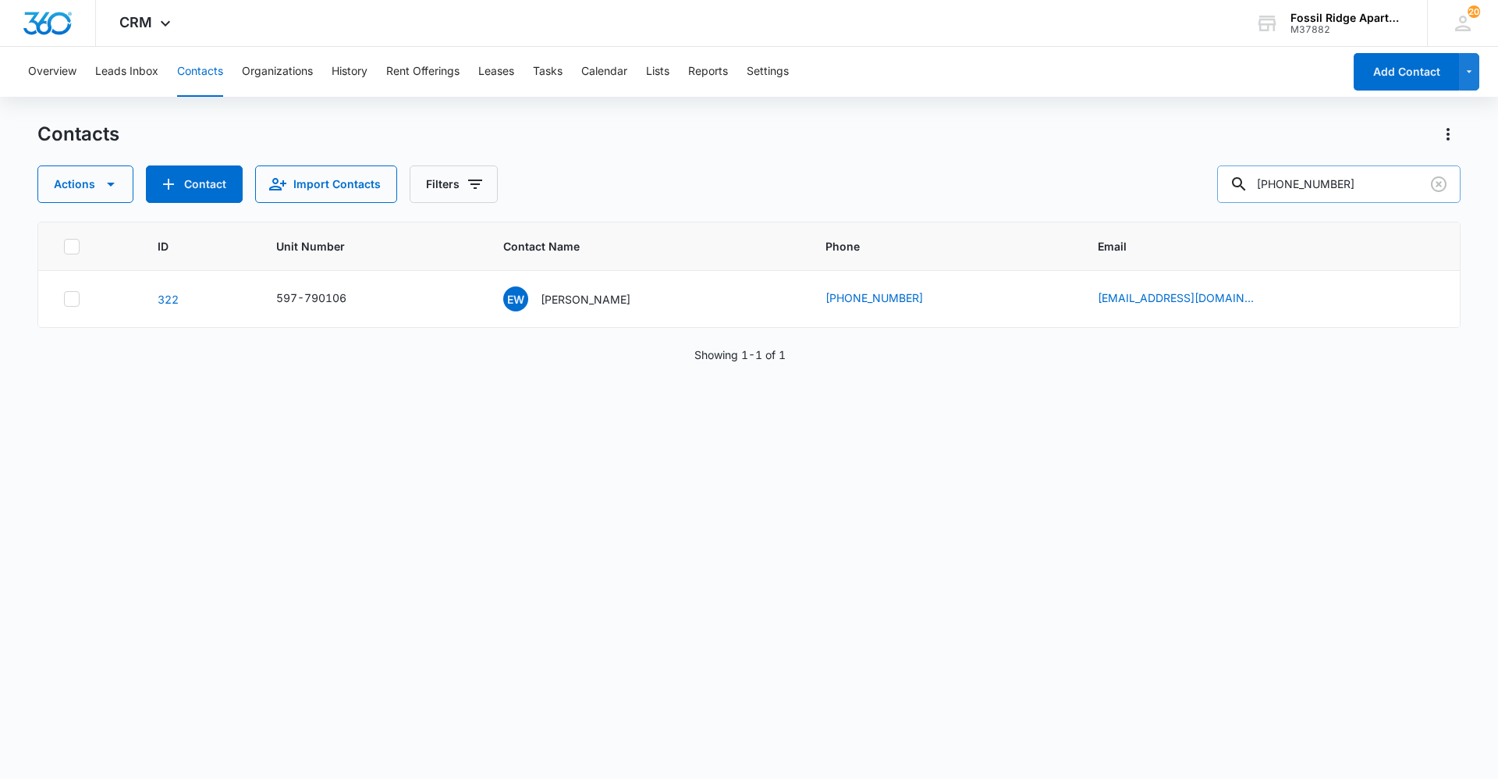
click at [1345, 190] on input "[PHONE_NUMBER]" at bounding box center [1338, 183] width 243 height 37
click at [1302, 184] on input "[PHONE_NUMBER]" at bounding box center [1338, 183] width 243 height 37
type input "597-770106"
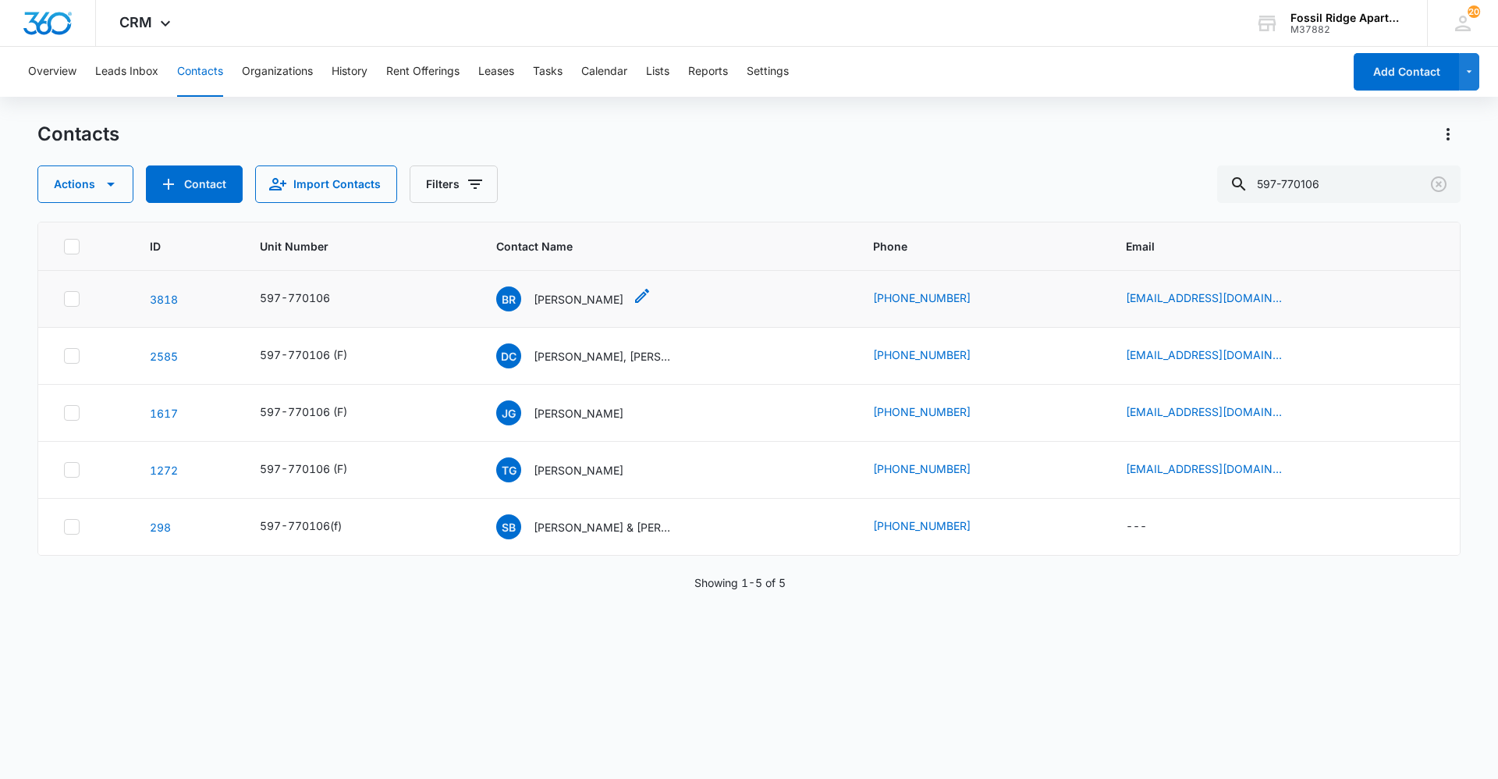
click at [570, 304] on p "[PERSON_NAME]" at bounding box center [579, 299] width 90 height 16
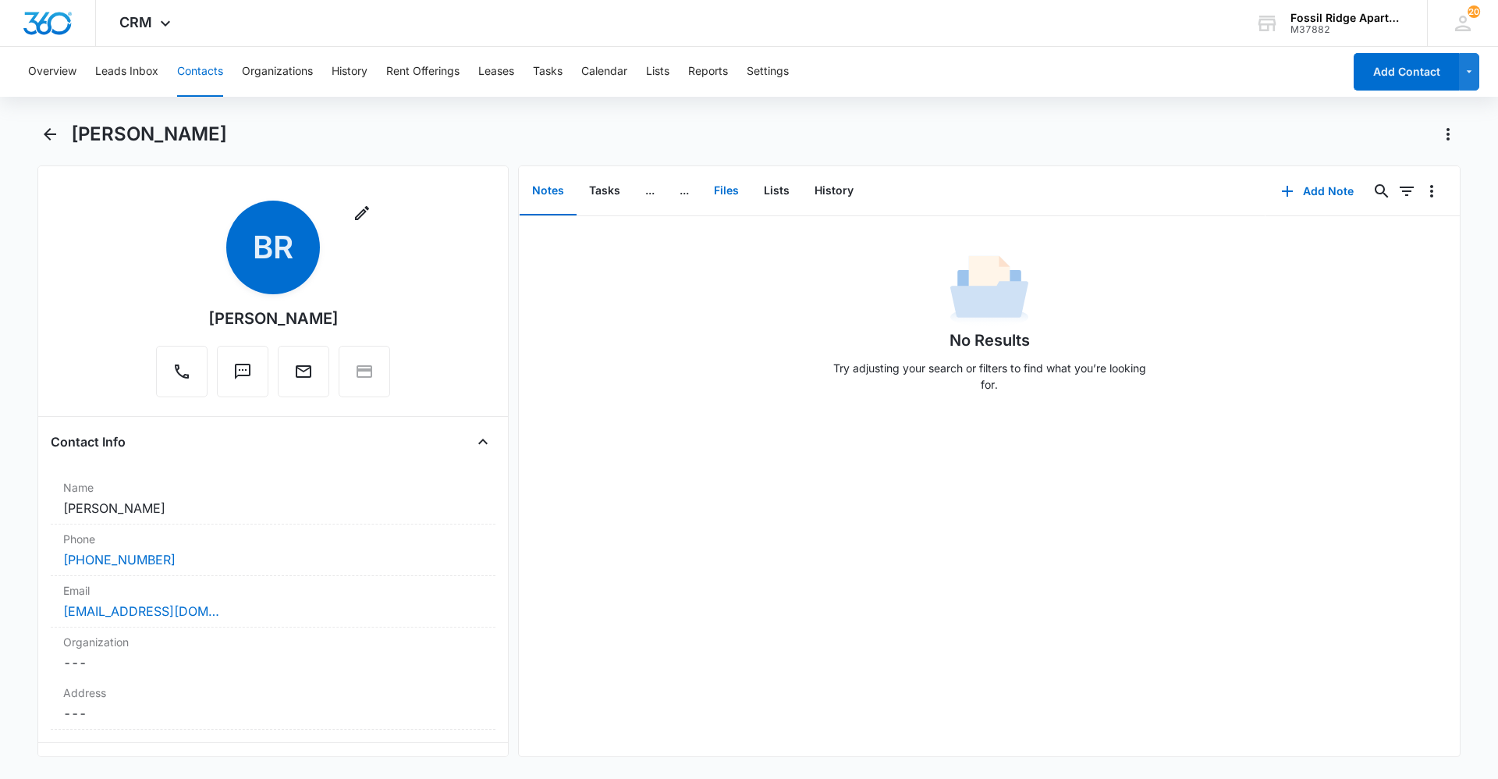
click at [739, 183] on button "Files" at bounding box center [727, 191] width 50 height 48
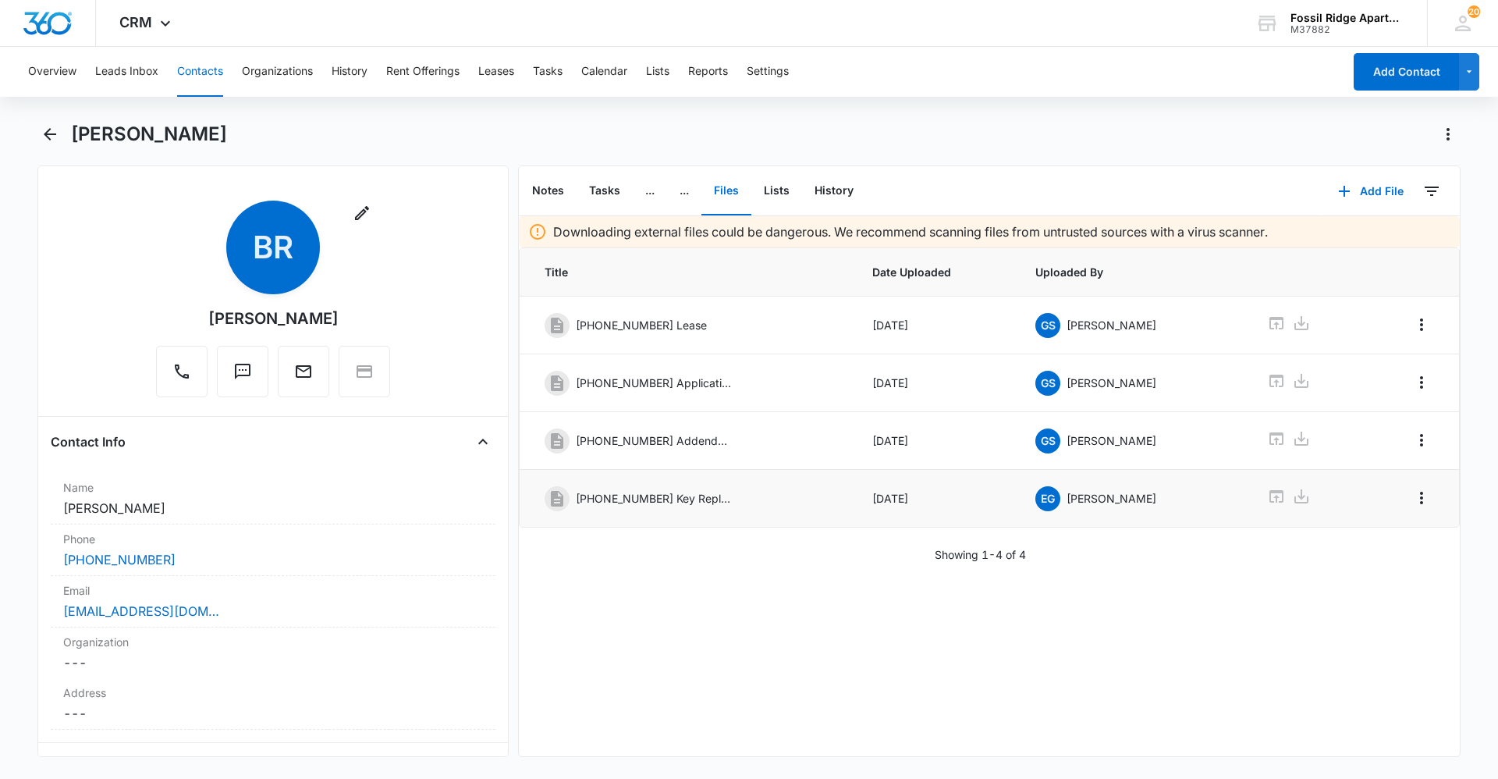
click at [695, 499] on p "[PHONE_NUMBER] Key Replacement.pdf" at bounding box center [654, 498] width 156 height 16
click at [559, 505] on icon at bounding box center [557, 499] width 12 height 16
click at [1037, 496] on span "EG" at bounding box center [1048, 498] width 25 height 25
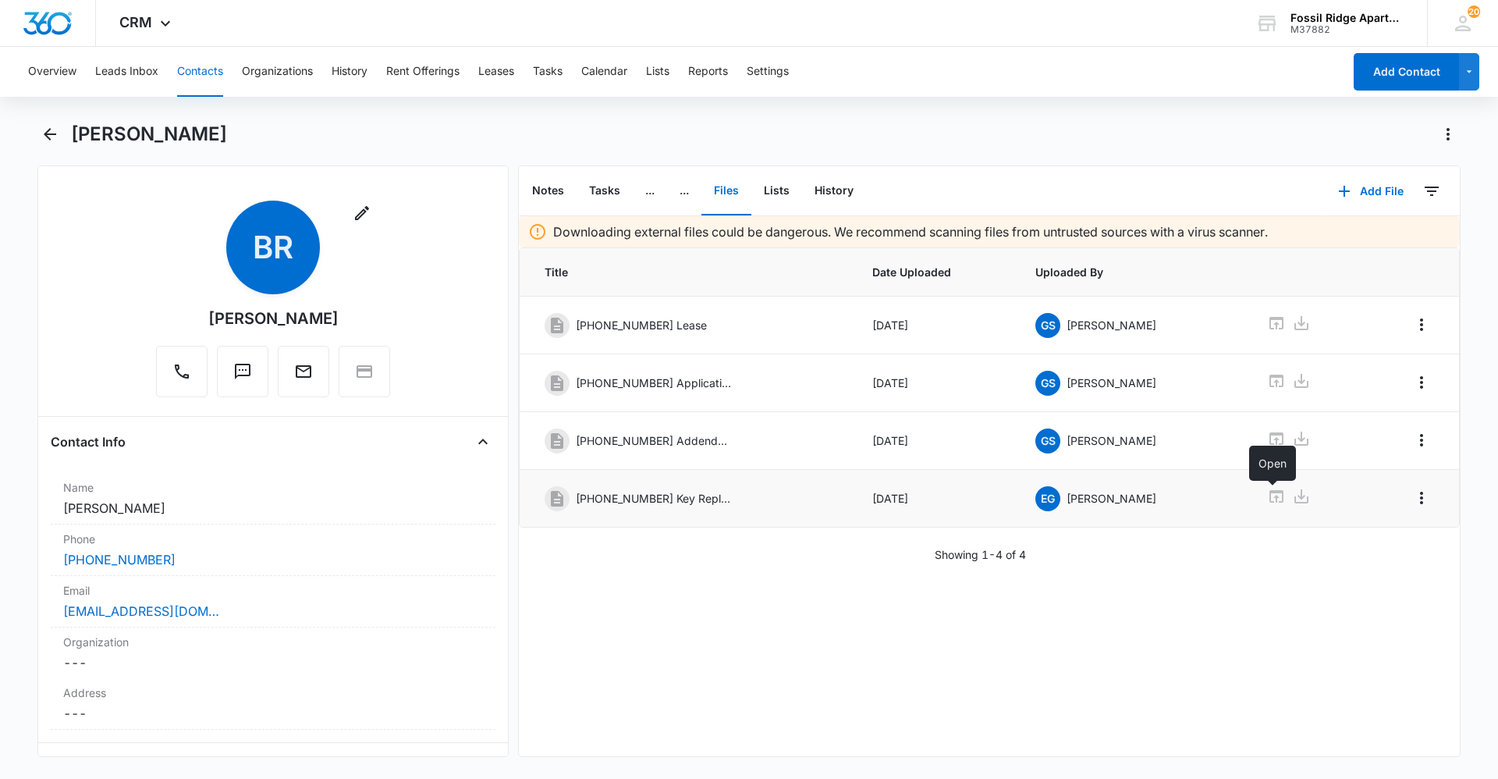
click at [1274, 499] on icon at bounding box center [1276, 496] width 19 height 19
